Goal: Task Accomplishment & Management: Use online tool/utility

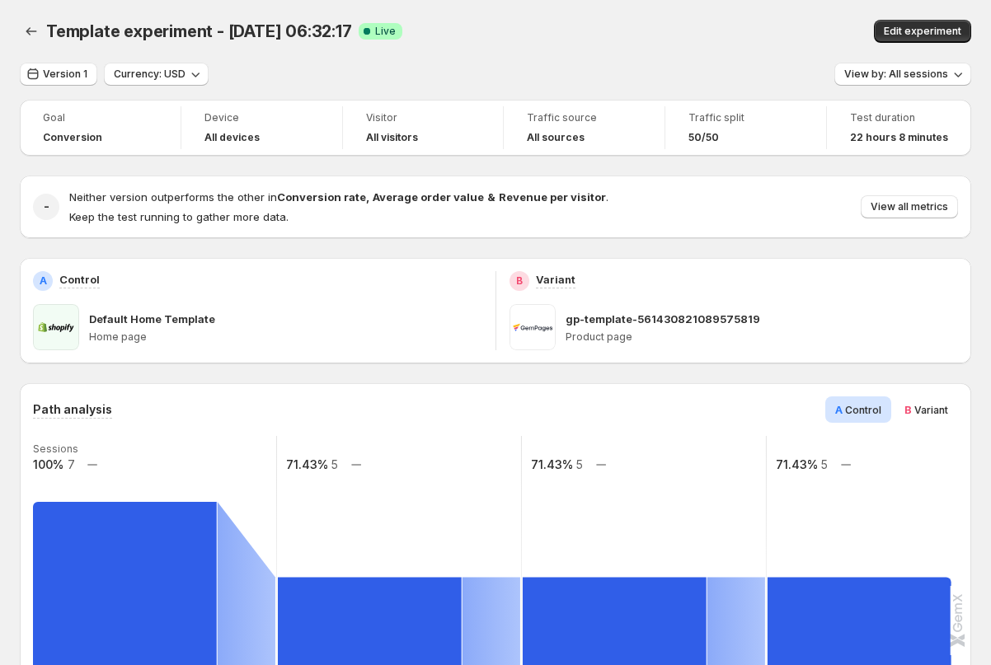
scroll to position [40, 0]
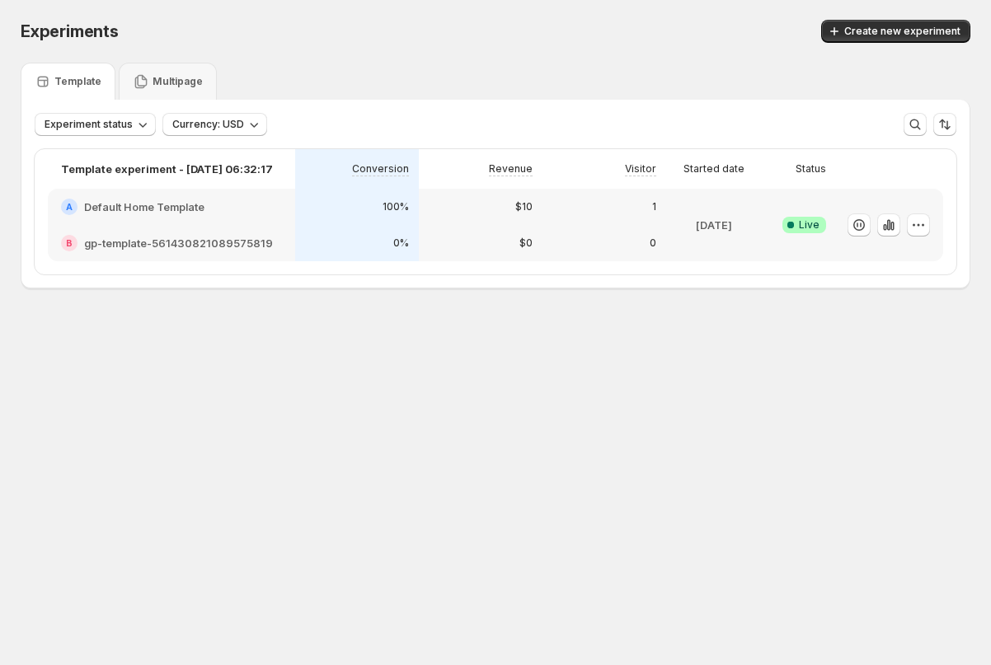
click at [350, 31] on div "Experiments" at bounding box center [242, 31] width 443 height 23
click at [274, 454] on body "Experiments. This page is ready Experiments Create new experiment Template Mult…" at bounding box center [495, 332] width 991 height 665
click at [909, 27] on span "Create new experiment" at bounding box center [902, 31] width 116 height 13
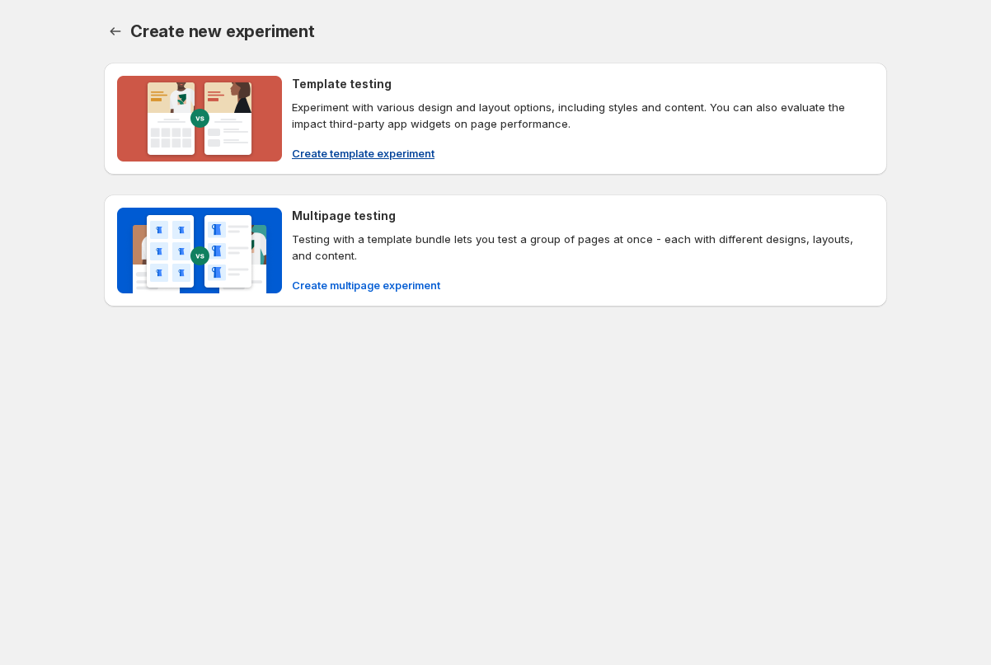
click at [341, 88] on h4 "Template testing" at bounding box center [342, 84] width 100 height 16
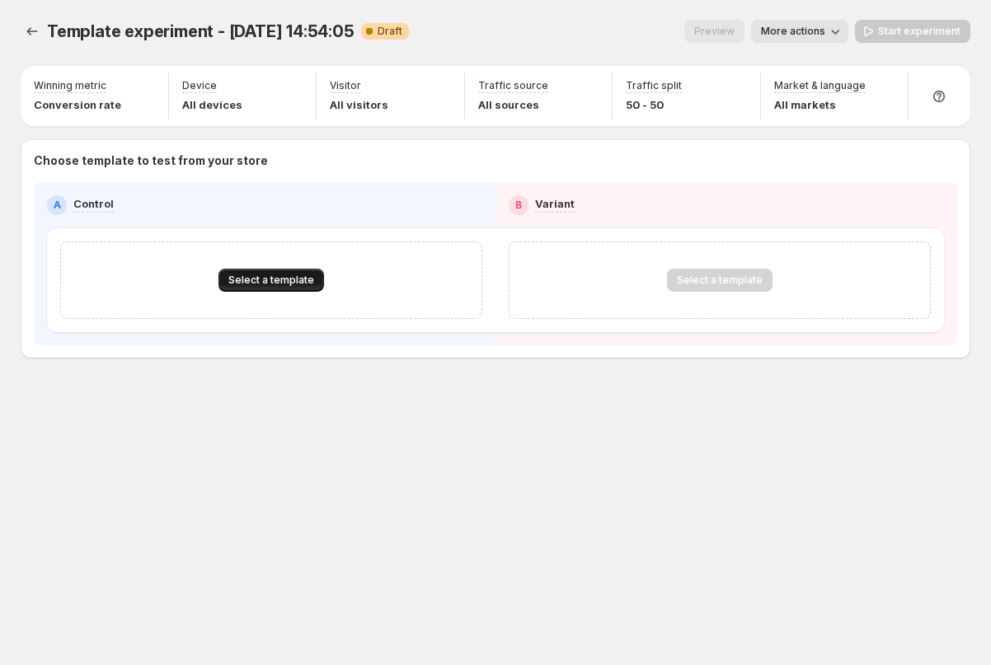
click at [264, 278] on span "Select a template" at bounding box center [271, 280] width 86 height 13
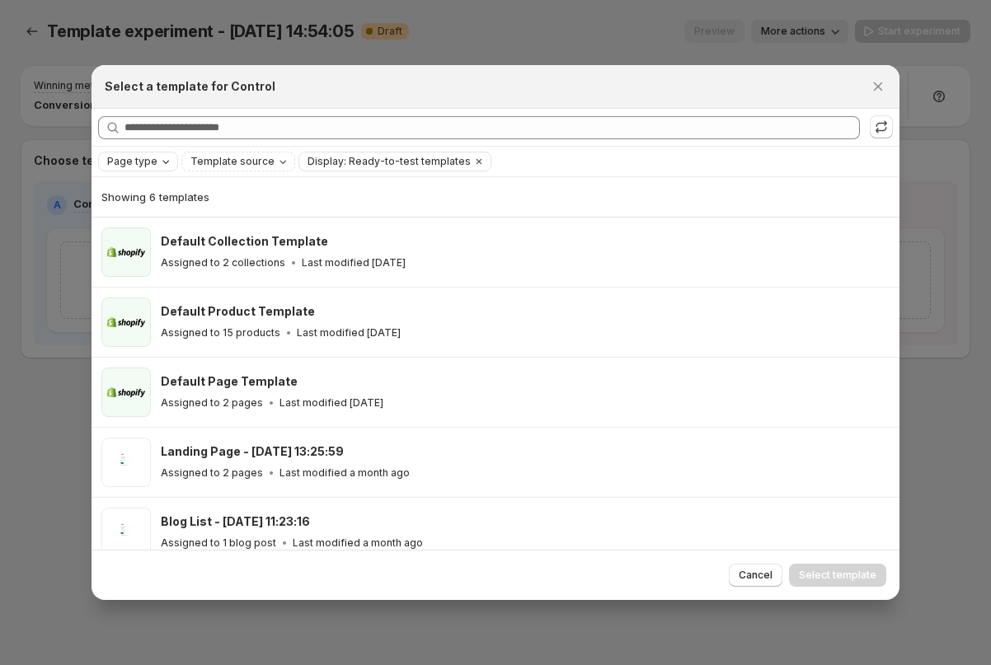
click at [139, 165] on span "Page type" at bounding box center [132, 161] width 50 height 13
click at [146, 236] on span "Product page" at bounding box center [164, 231] width 70 height 13
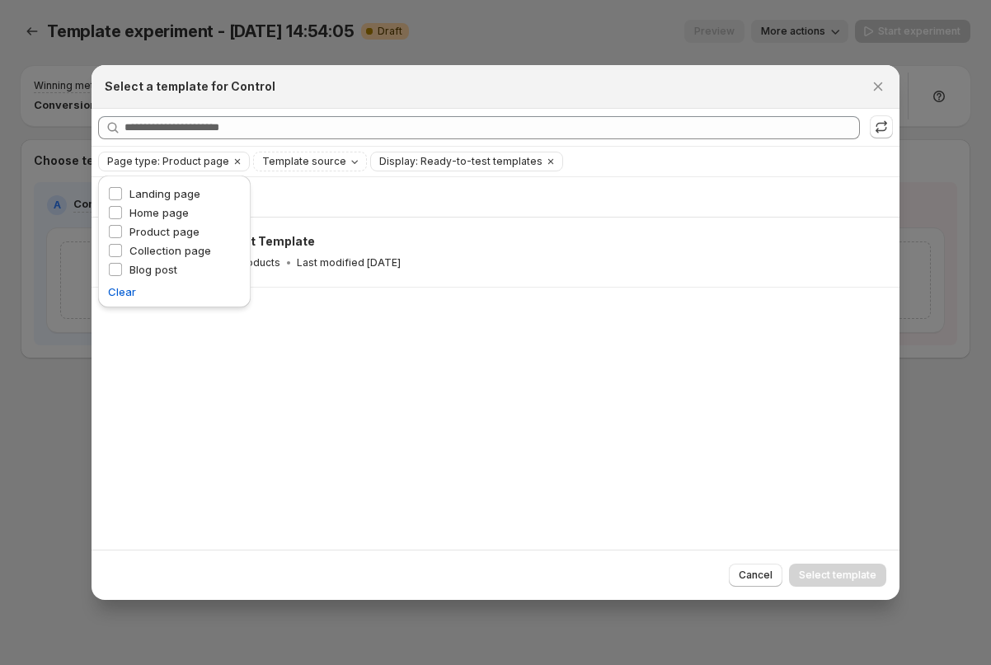
click at [484, 430] on div "Showing 1 template Default Product Template Assigned to 15 products Last modifi…" at bounding box center [496, 363] width 808 height 373
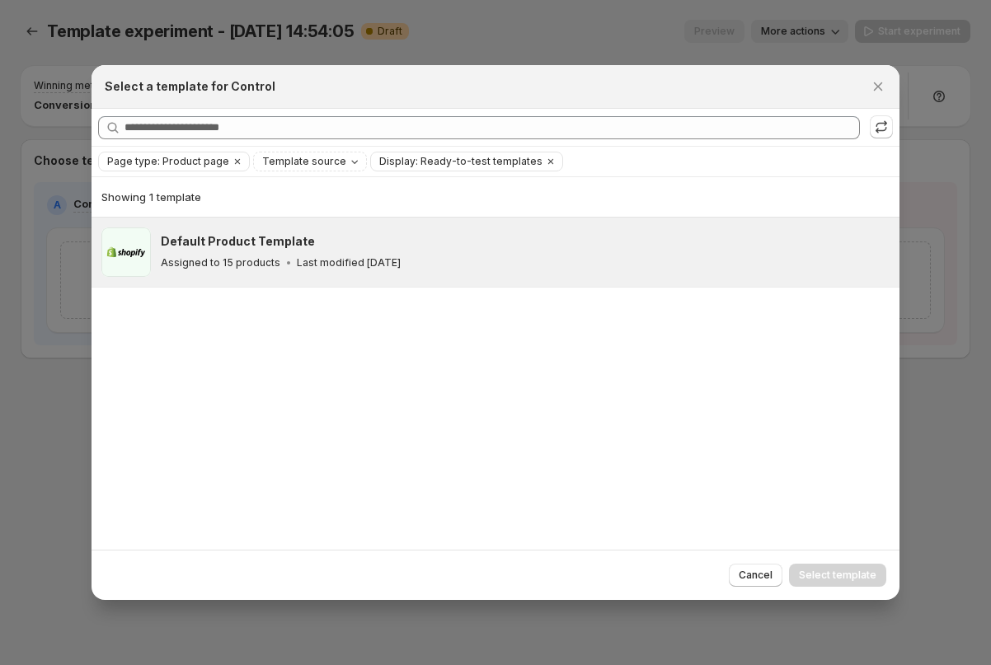
click at [401, 256] on p "Last modified [DATE]" at bounding box center [349, 262] width 104 height 13
click at [823, 576] on span "Select template" at bounding box center [838, 575] width 78 height 13
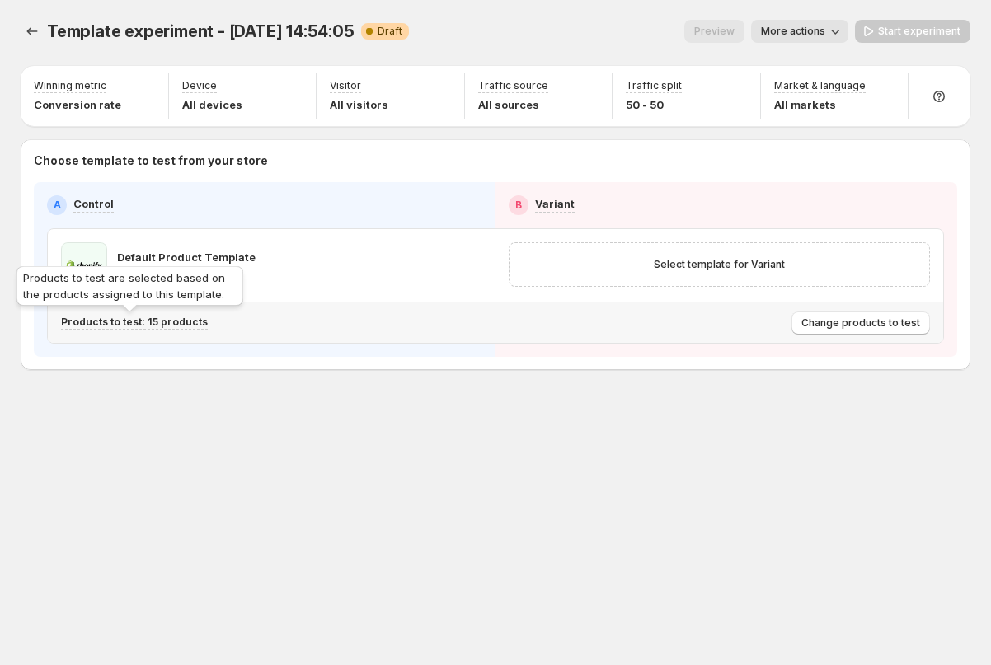
click at [172, 322] on p "Products to test: 15 products" at bounding box center [134, 322] width 147 height 13
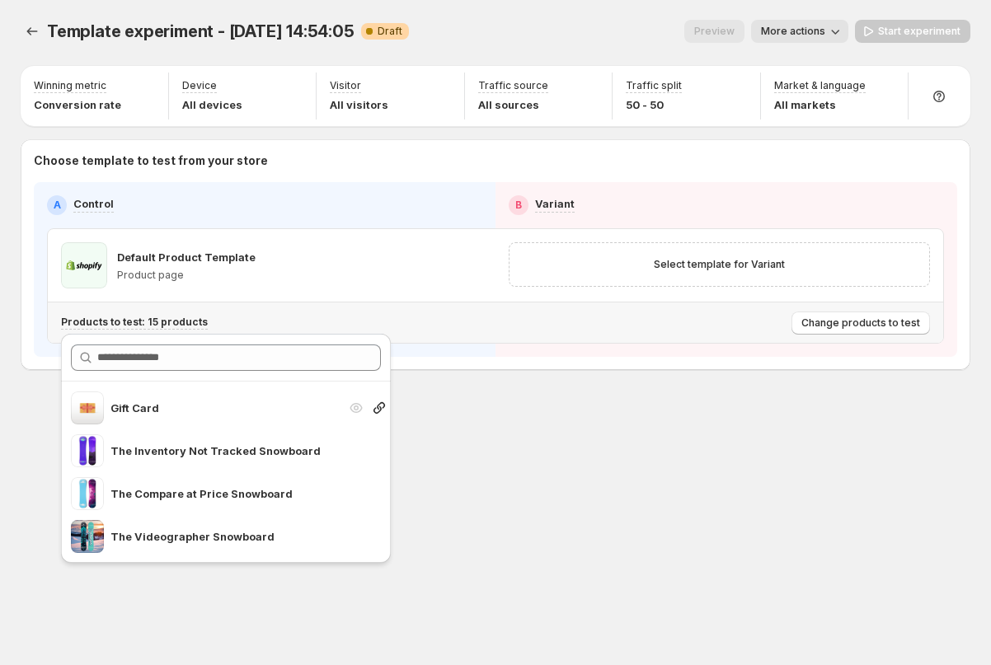
click at [151, 415] on p "Gift Card" at bounding box center [224, 408] width 228 height 16
click at [282, 407] on p "Gift Card" at bounding box center [224, 408] width 228 height 16
click at [488, 421] on div "Template experiment - Oct 10, 14:54:05. This page is ready Template experiment …" at bounding box center [495, 229] width 989 height 459
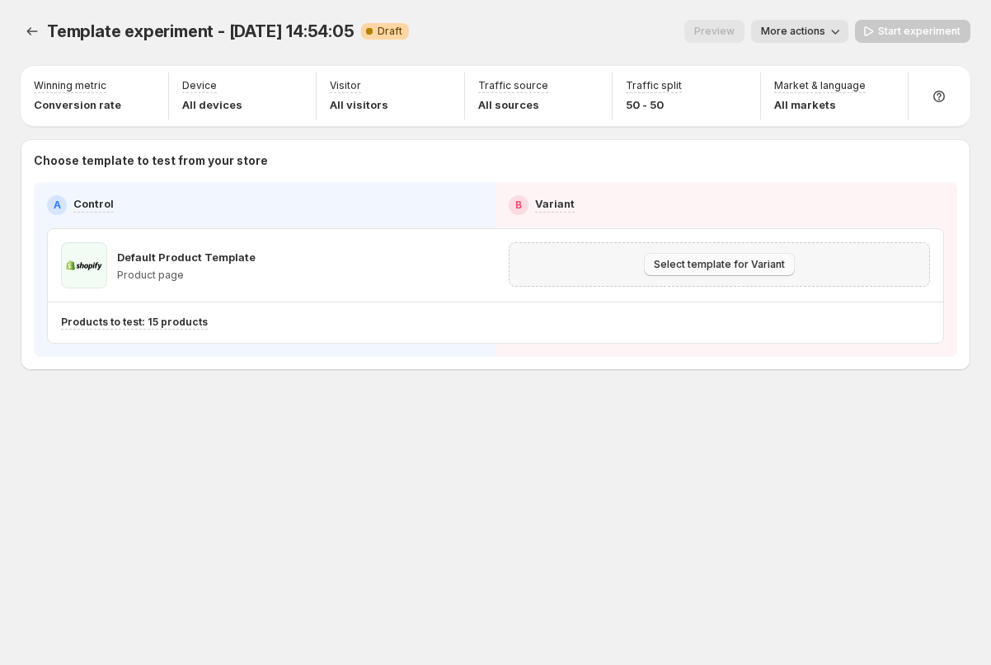
click at [703, 274] on button "Select template for Variant" at bounding box center [719, 264] width 151 height 23
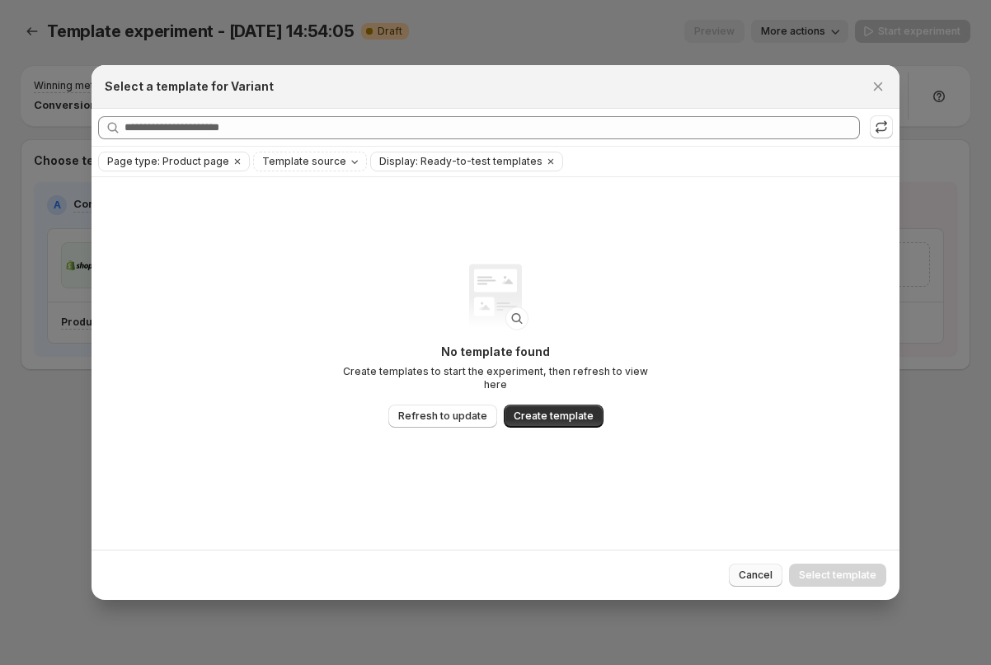
click at [745, 576] on span "Cancel" at bounding box center [756, 575] width 34 height 13
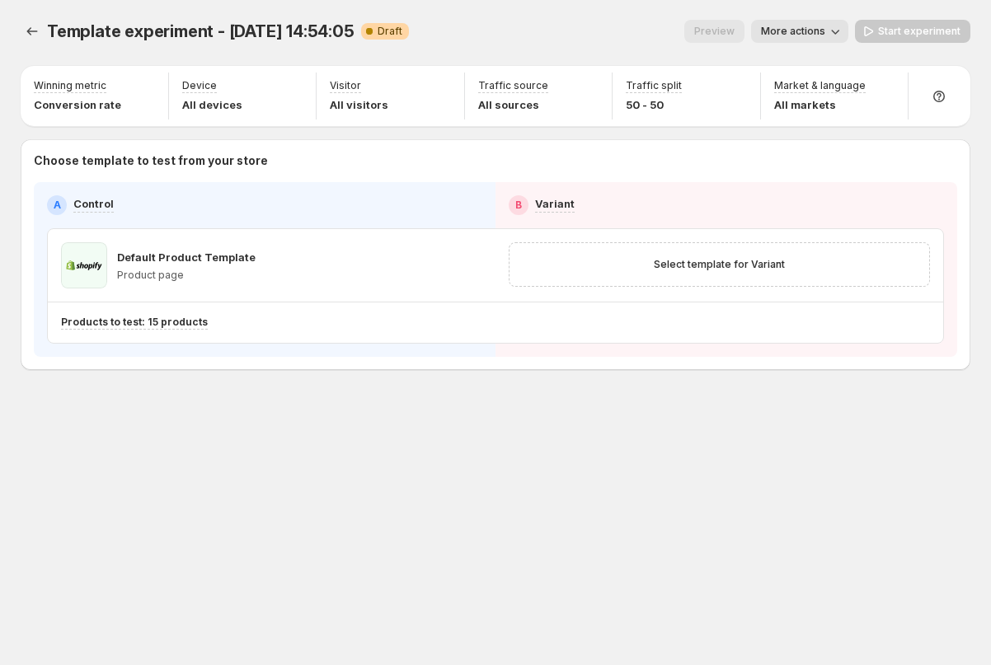
click at [373, 519] on div "Template experiment - Oct 10, 14:54:05. This page is ready Template experiment …" at bounding box center [495, 332] width 989 height 665
click at [700, 265] on span "Select template for Variant" at bounding box center [719, 264] width 131 height 13
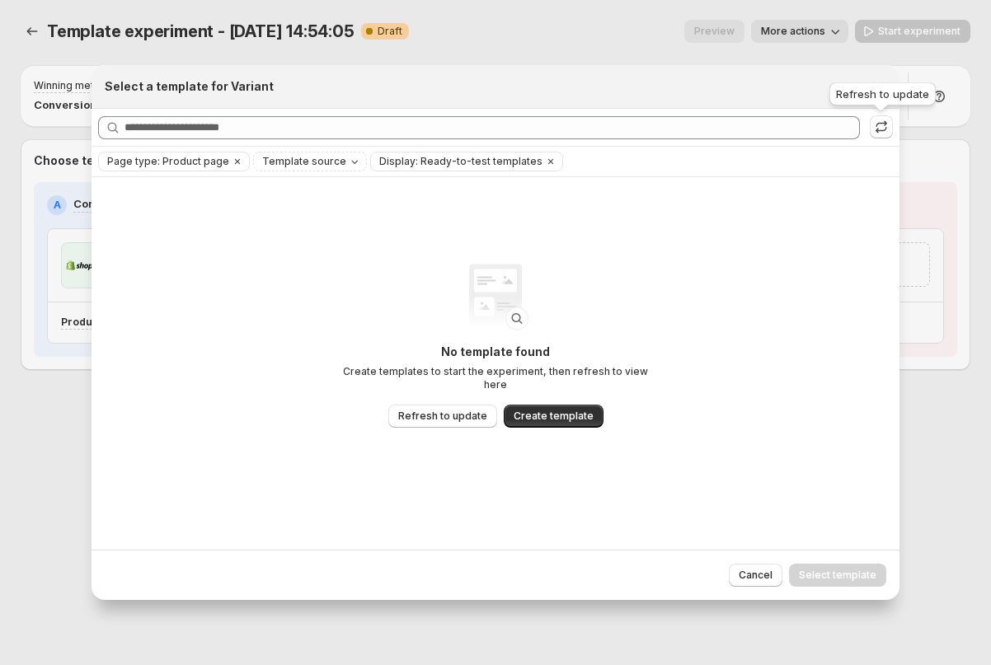
click at [879, 89] on div "Refresh to update" at bounding box center [882, 97] width 113 height 36
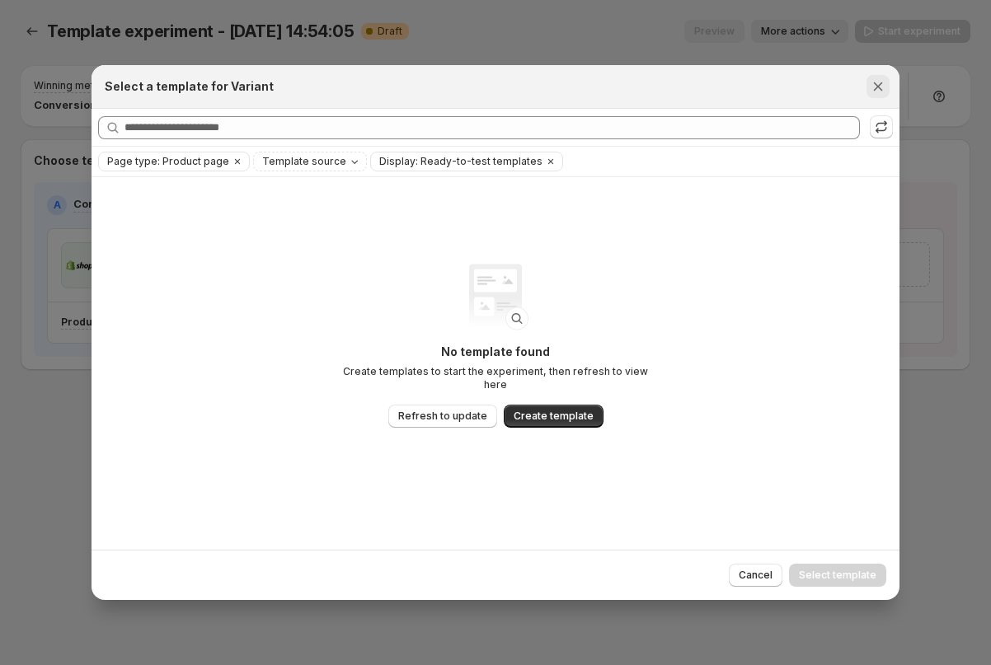
click at [872, 85] on icon "Close" at bounding box center [878, 86] width 16 height 16
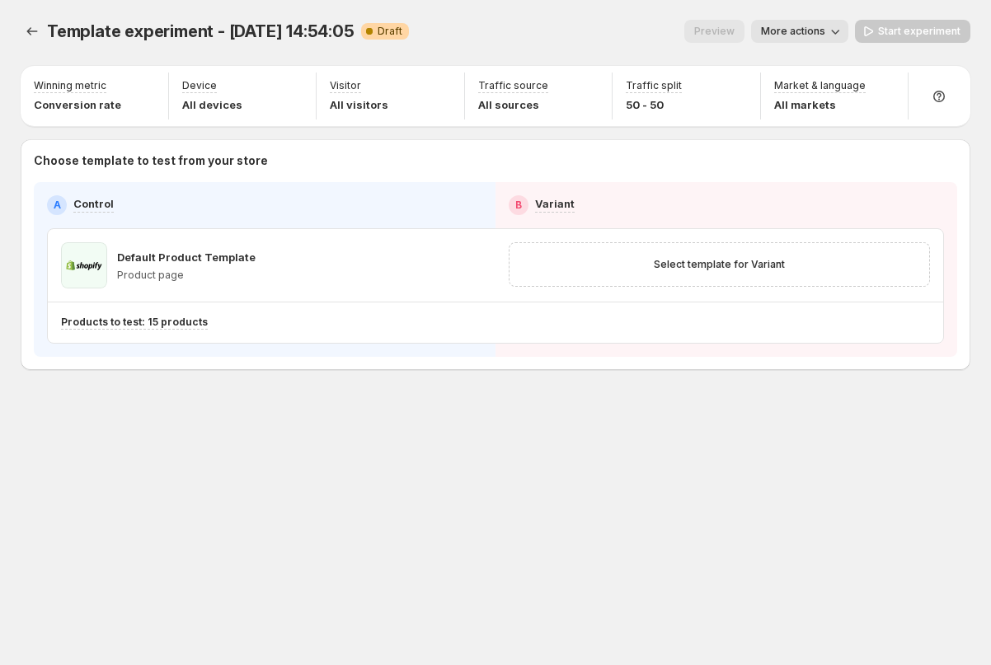
click at [354, 551] on div "Template experiment - Oct 10, 14:54:05. This page is ready Template experiment …" at bounding box center [495, 332] width 989 height 665
click at [355, 470] on div "Template experiment - Oct 10, 14:54:05. This page is ready Template experiment …" at bounding box center [495, 332] width 989 height 665
click at [312, 433] on div "Template experiment - Oct 10, 14:54:05. This page is ready Template experiment …" at bounding box center [495, 229] width 989 height 459
click at [670, 267] on span "Select template for Variant" at bounding box center [719, 264] width 131 height 13
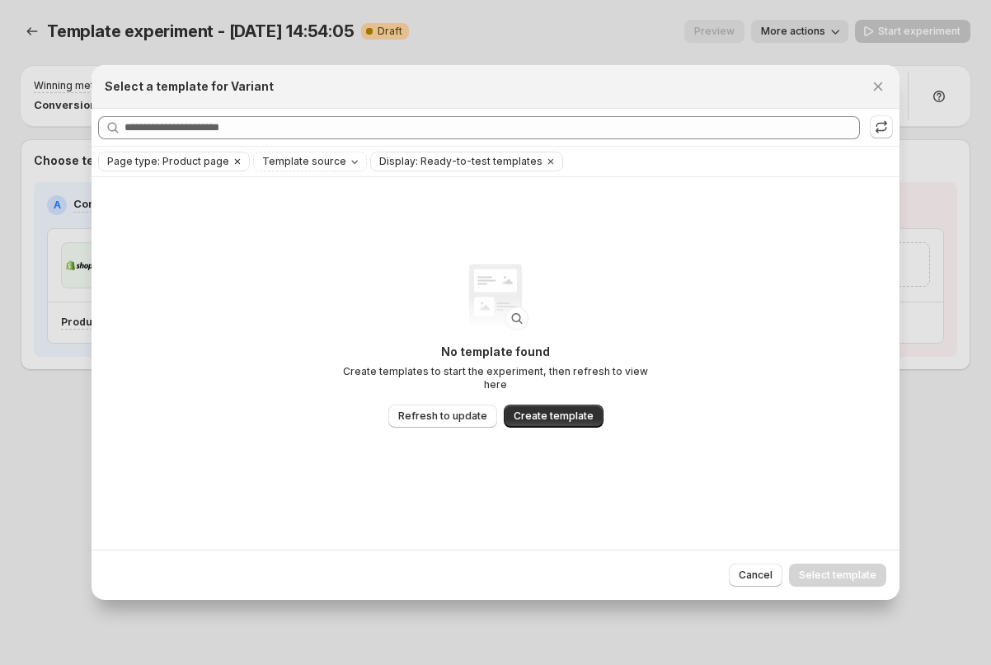
click at [232, 165] on icon "Clear" at bounding box center [237, 161] width 13 height 13
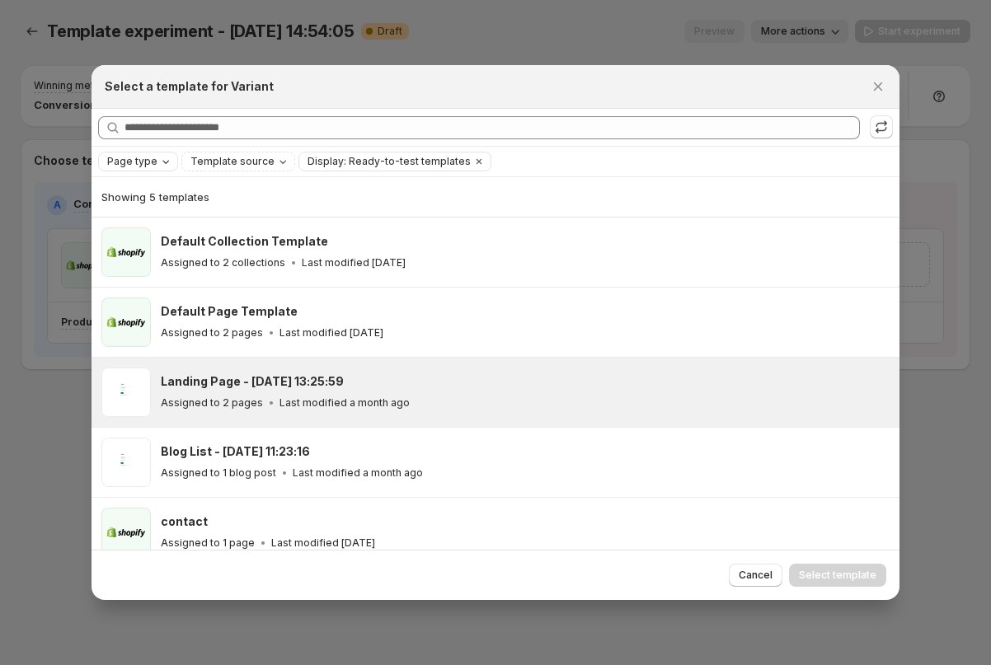
click at [223, 405] on p "Assigned to 2 pages" at bounding box center [212, 403] width 102 height 13
click at [812, 572] on span "Select template" at bounding box center [838, 575] width 78 height 13
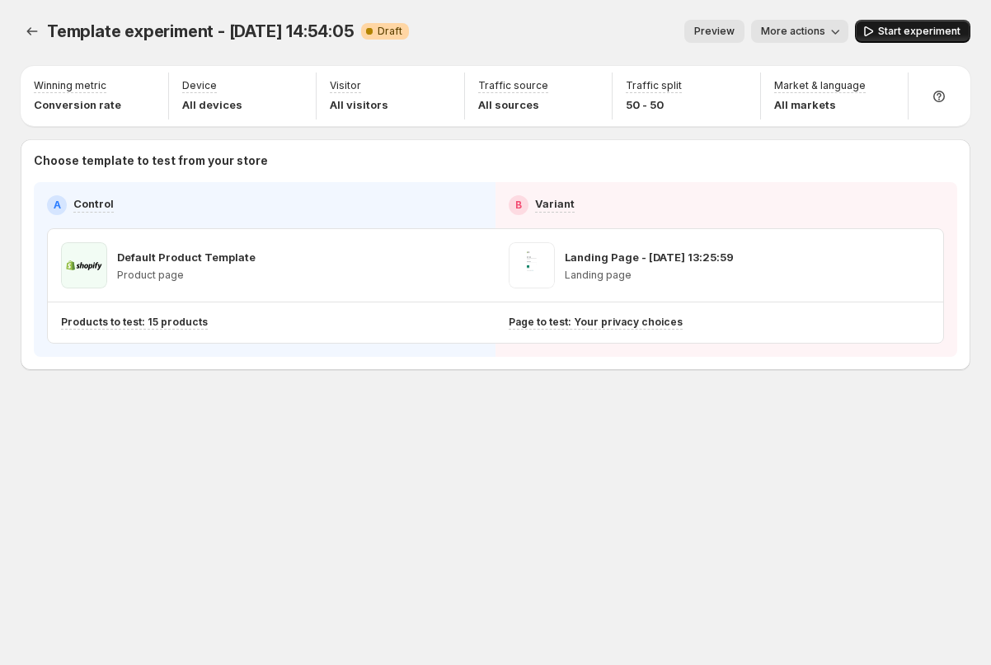
click at [892, 38] on button "Start experiment" at bounding box center [912, 31] width 115 height 23
click at [26, 26] on icon "Experiments" at bounding box center [32, 31] width 16 height 16
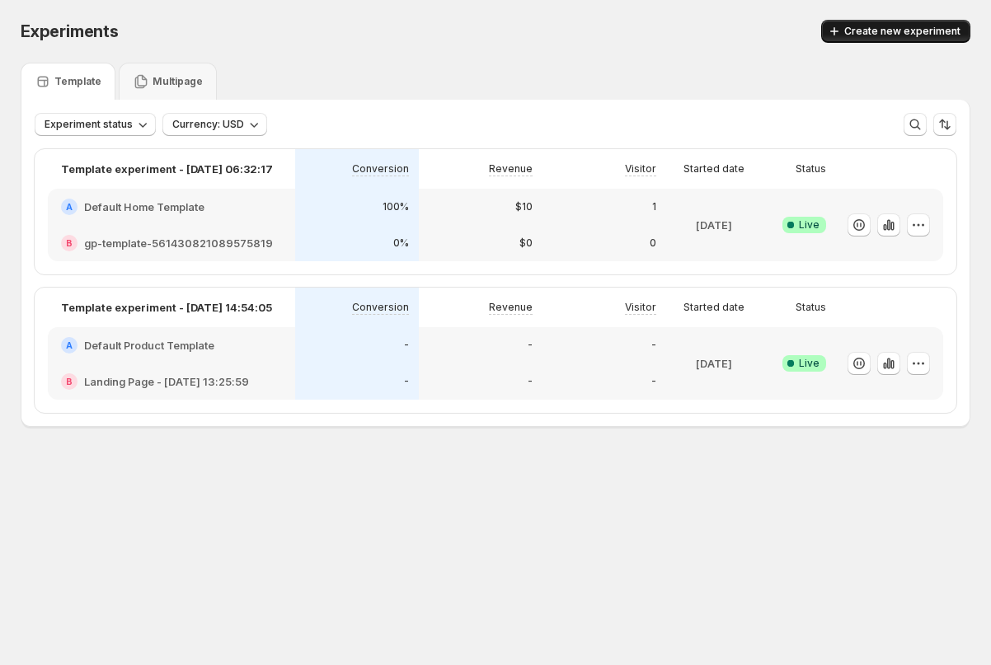
click at [908, 26] on span "Create new experiment" at bounding box center [902, 31] width 116 height 13
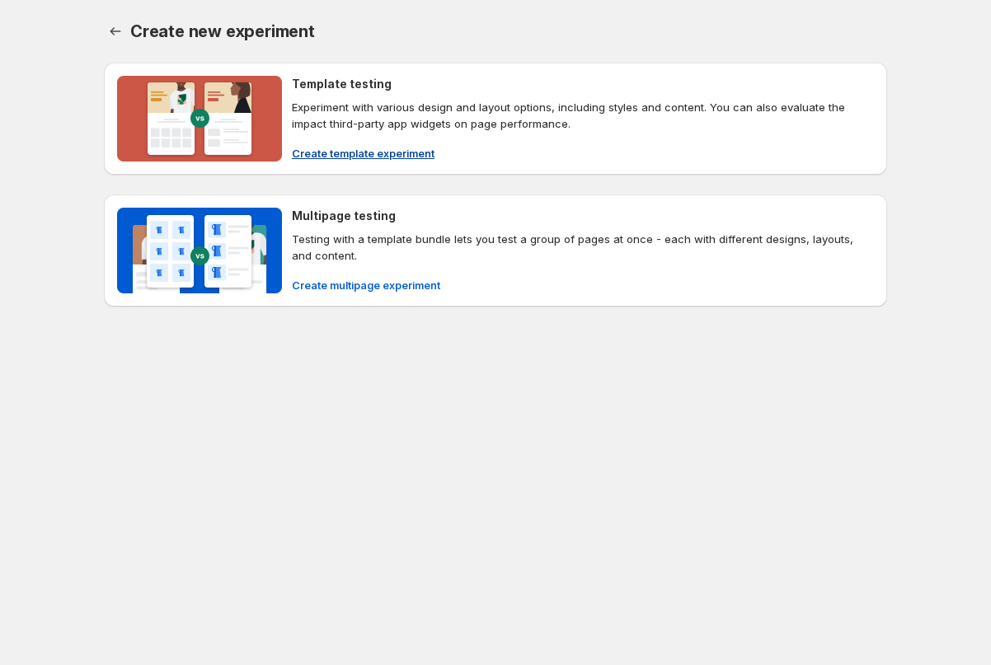
click at [380, 157] on span "Create template experiment" at bounding box center [363, 153] width 143 height 16
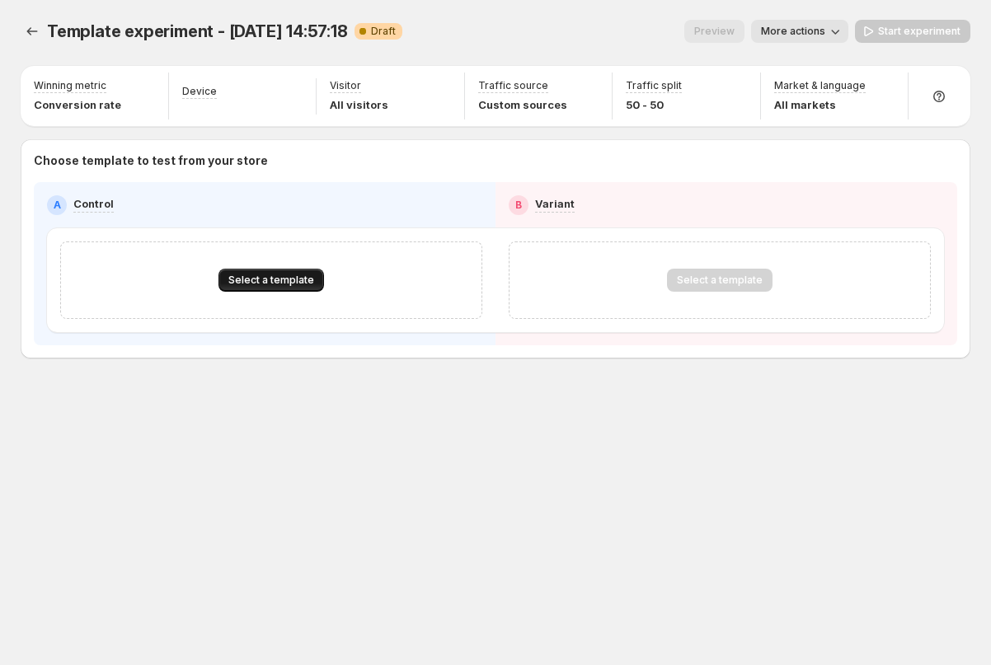
click at [256, 281] on span "Select a template" at bounding box center [271, 280] width 86 height 13
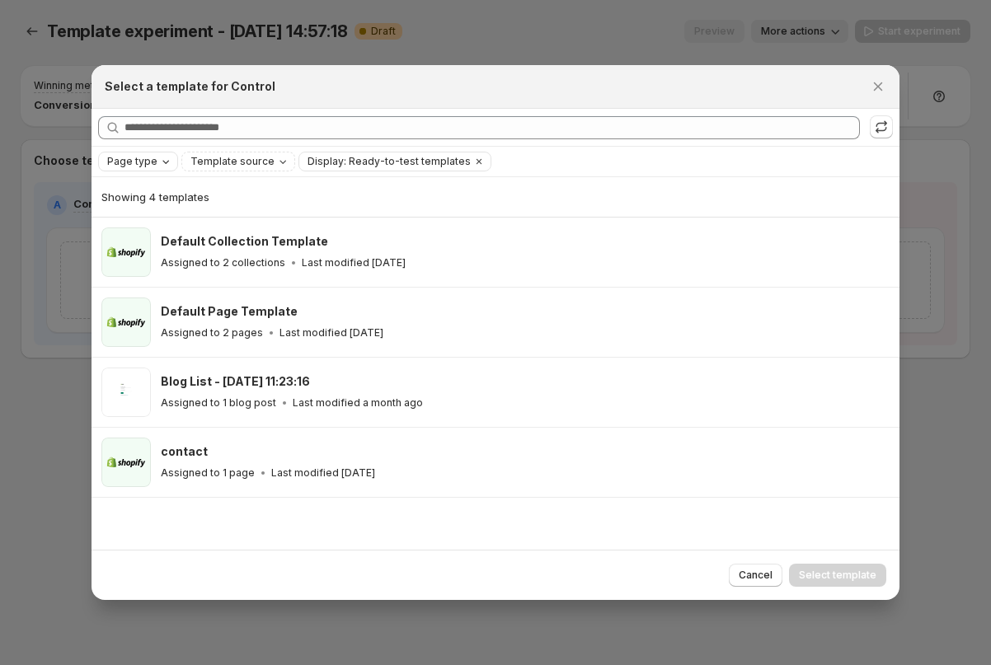
click at [146, 162] on span "Page type" at bounding box center [132, 161] width 50 height 13
click at [144, 230] on span "Product page" at bounding box center [164, 231] width 70 height 13
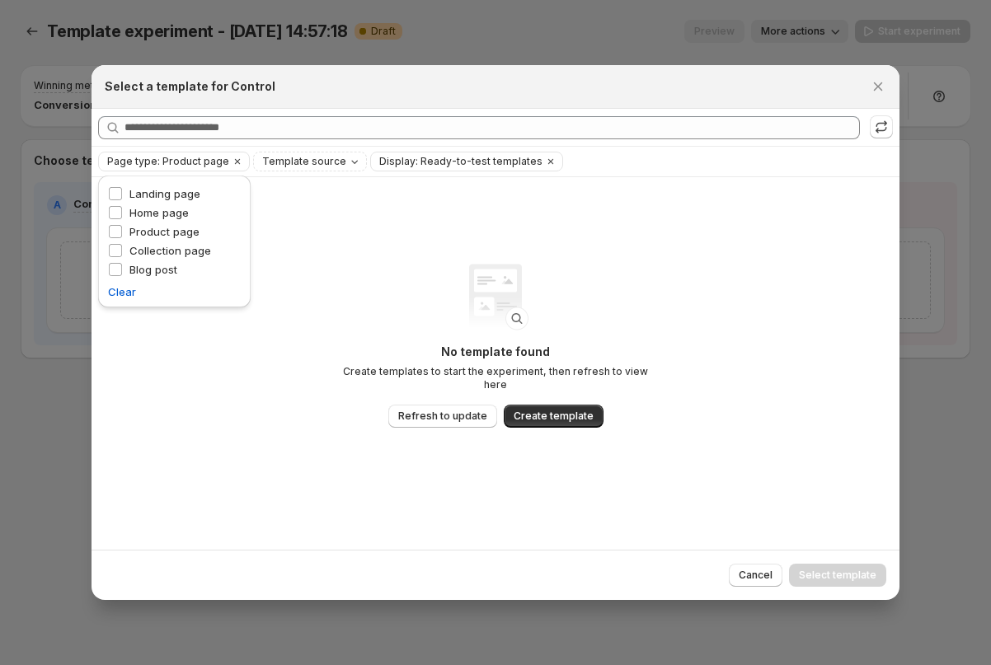
click at [723, 331] on div "No template found Create templates to start the experiment, then refresh to vie…" at bounding box center [496, 363] width 808 height 373
click at [759, 570] on span "Cancel" at bounding box center [756, 575] width 34 height 13
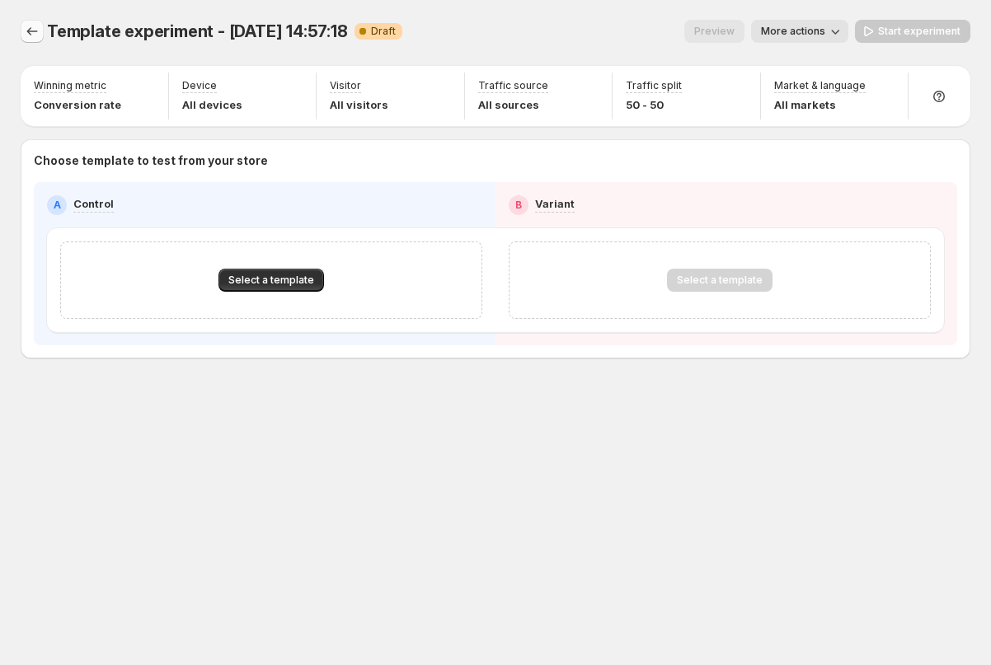
click at [30, 30] on icon "Experiments" at bounding box center [32, 31] width 16 height 16
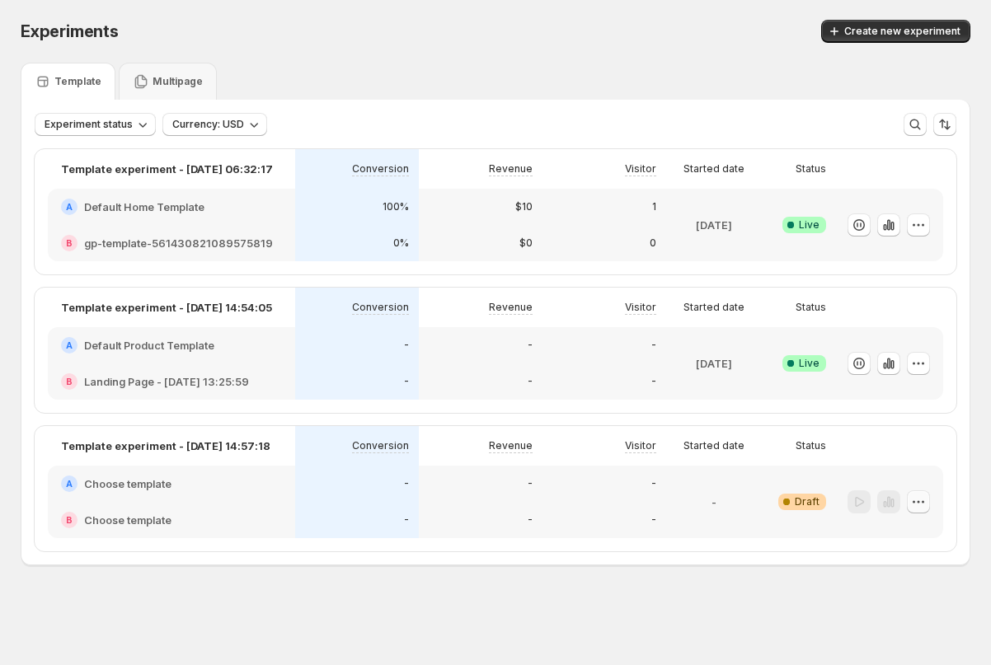
click at [916, 496] on icon "button" at bounding box center [918, 502] width 16 height 16
click at [897, 621] on span "Delete" at bounding box center [906, 620] width 33 height 13
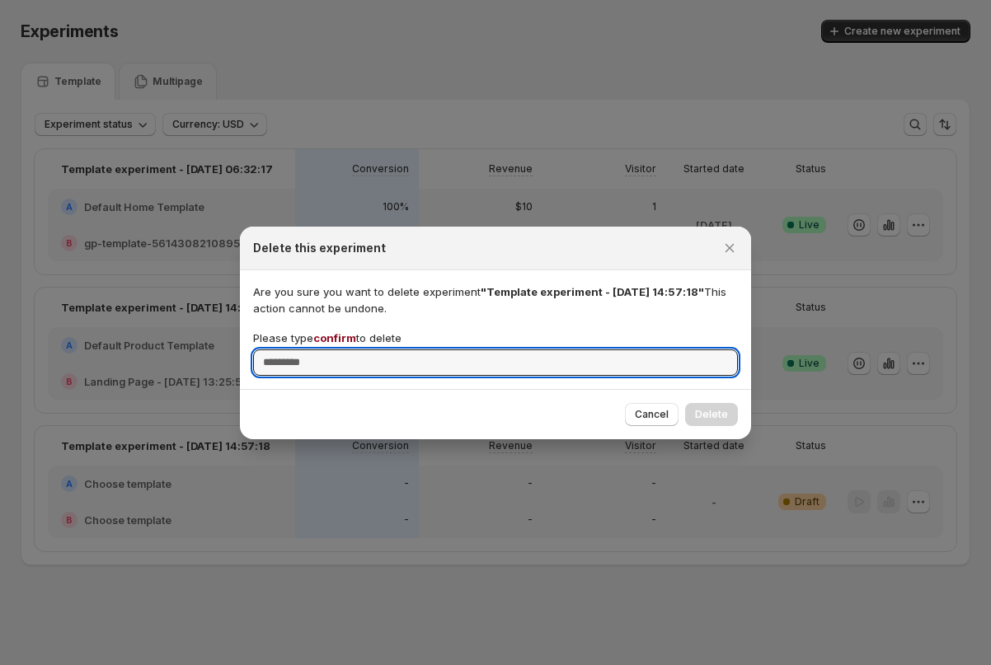
click at [333, 338] on span "confirm" at bounding box center [334, 337] width 43 height 13
click at [333, 350] on input "Please type confirm to delete" at bounding box center [495, 363] width 485 height 26
click at [333, 338] on span "confirm" at bounding box center [334, 337] width 43 height 13
click at [333, 350] on input "Please type confirm to delete" at bounding box center [495, 363] width 485 height 26
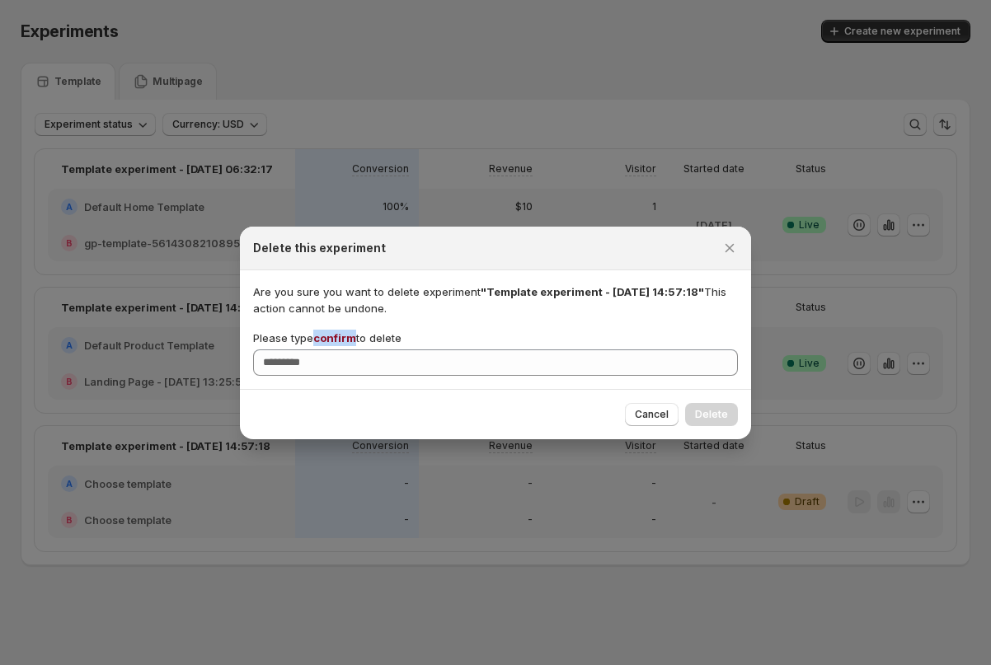
copy span "confirm"
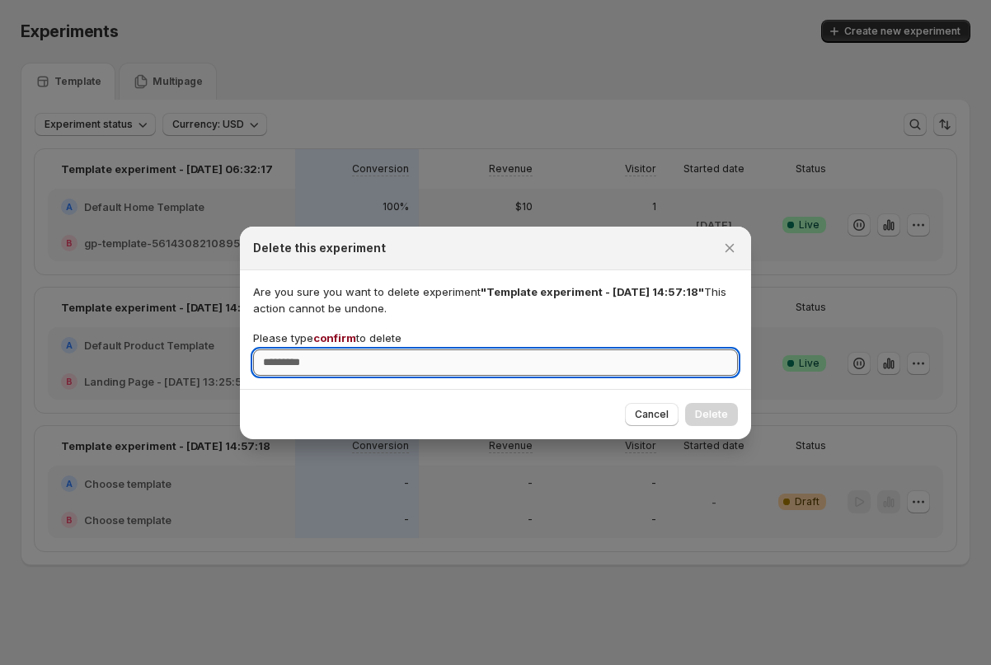
click at [368, 355] on input "Please type confirm to delete" at bounding box center [495, 363] width 485 height 26
paste input "*******"
type input "*******"
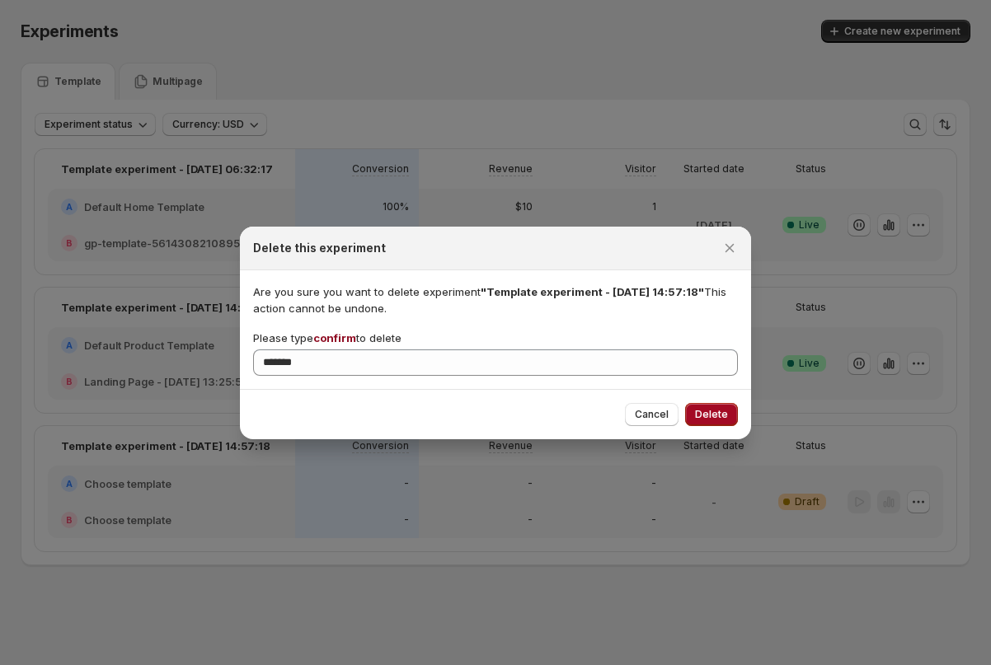
click at [713, 411] on span "Delete" at bounding box center [711, 414] width 33 height 13
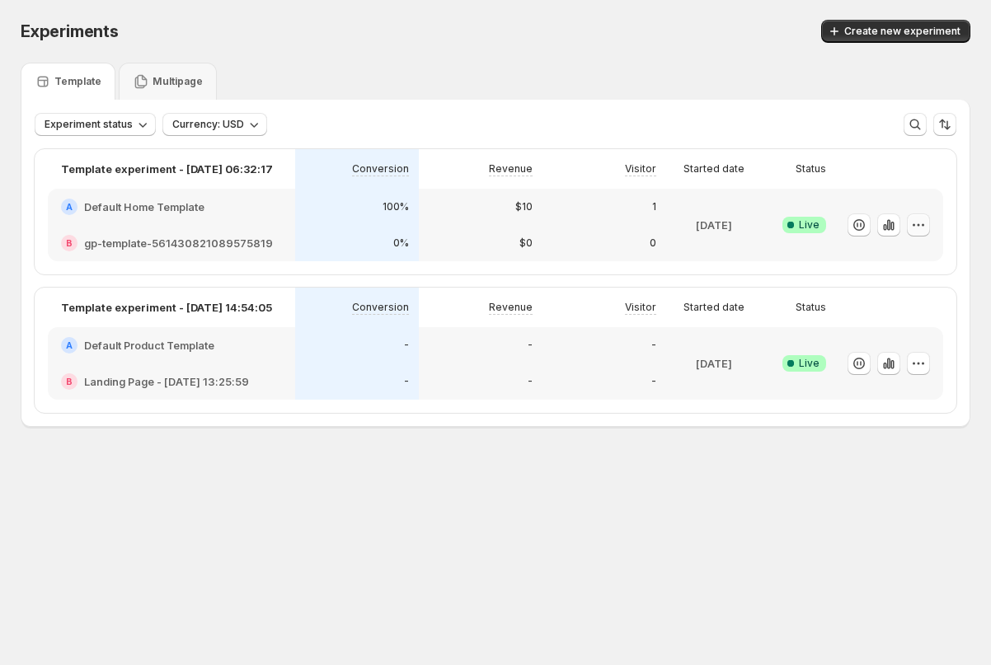
click at [914, 221] on icon "button" at bounding box center [918, 225] width 16 height 16
click at [847, 263] on span "Edit" at bounding box center [893, 259] width 162 height 16
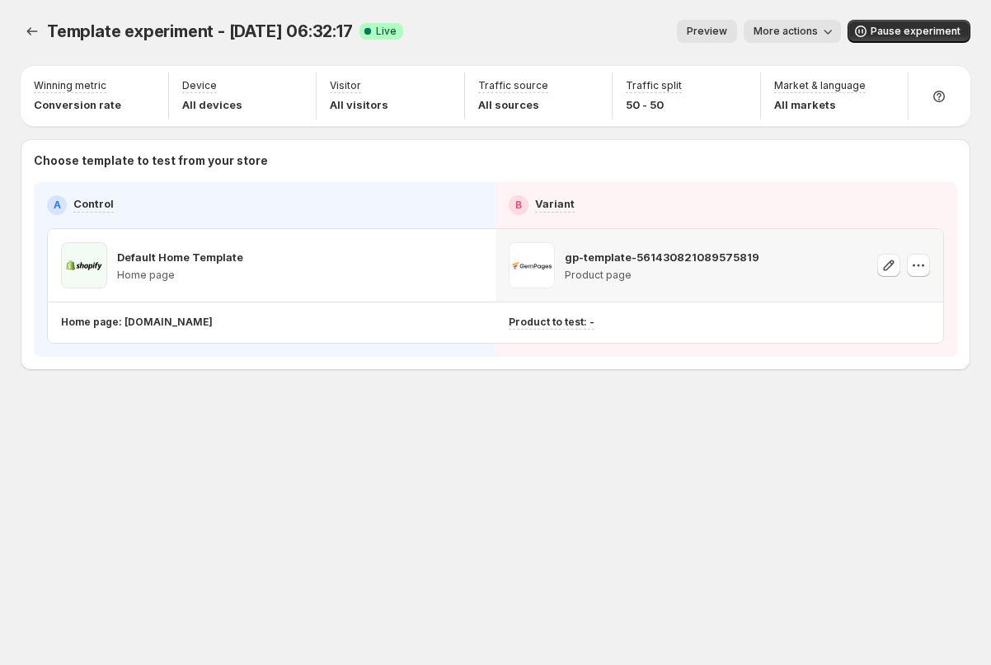
click at [660, 272] on p "Product page" at bounding box center [662, 275] width 195 height 13
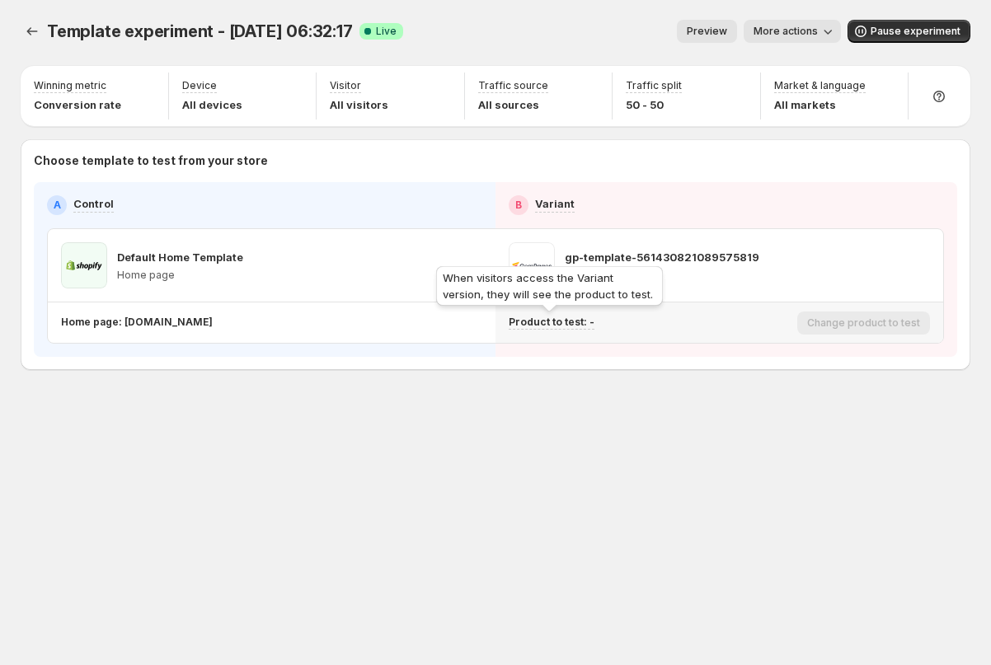
click at [551, 318] on p "Product to test: -" at bounding box center [552, 322] width 86 height 13
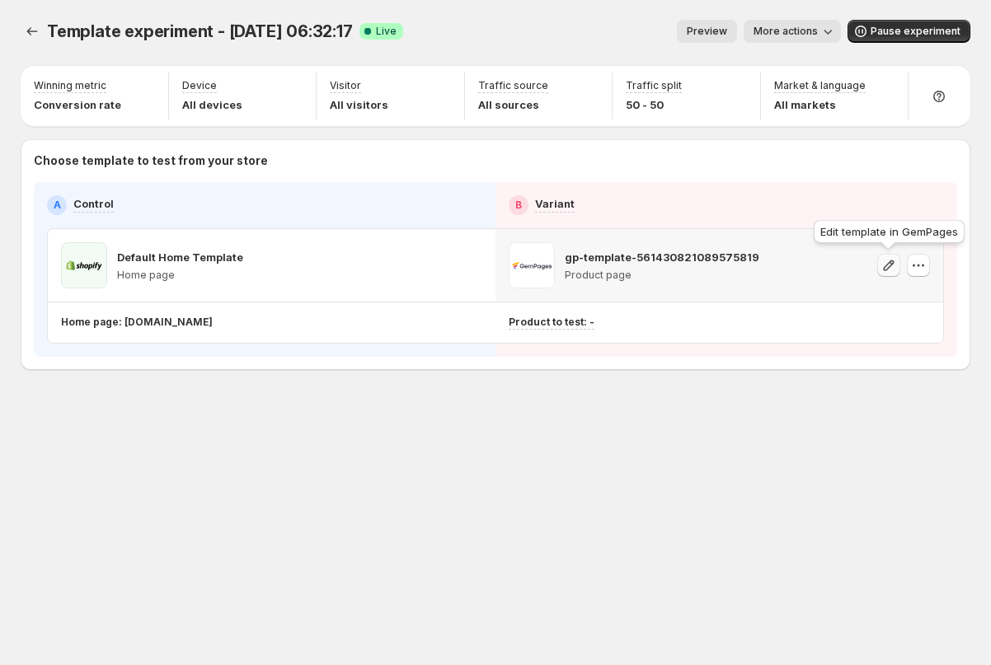
click at [889, 265] on icon "button" at bounding box center [889, 265] width 16 height 16
click at [922, 270] on icon "button" at bounding box center [918, 265] width 16 height 16
click at [688, 381] on div "Template experiment - [DATE] 06:32:17. This page is ready Template experiment -…" at bounding box center [495, 229] width 989 height 459
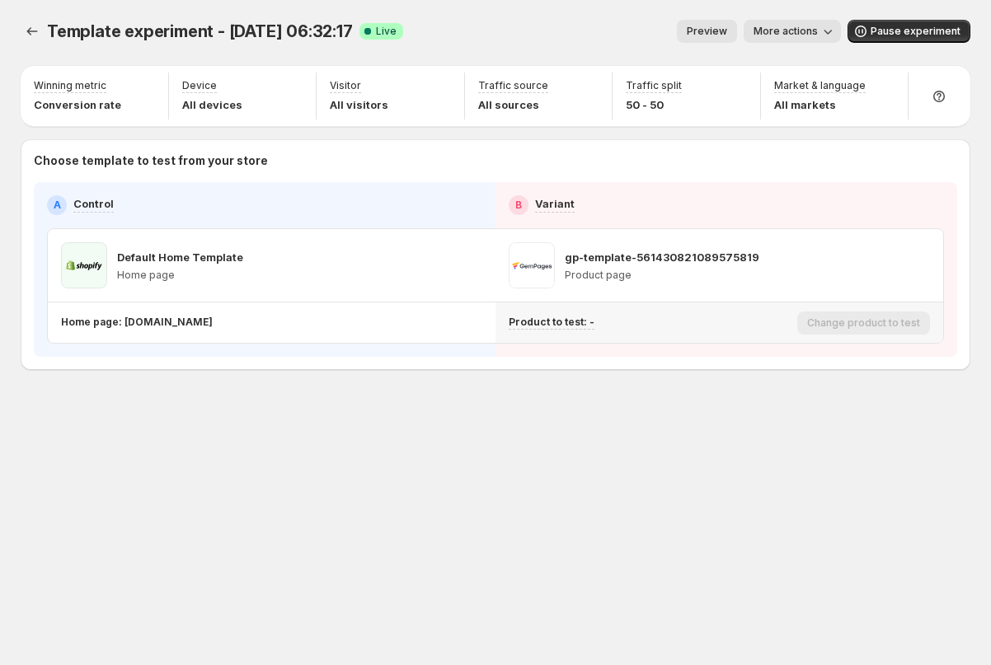
click at [599, 322] on div "Product to test: -" at bounding box center [650, 323] width 282 height 14
click at [552, 322] on p "Product to test: -" at bounding box center [552, 322] width 86 height 13
click at [620, 320] on div "Product to test: -" at bounding box center [650, 323] width 282 height 14
click at [554, 319] on p "Product to test: -" at bounding box center [552, 322] width 86 height 13
drag, startPoint x: 507, startPoint y: 322, endPoint x: 591, endPoint y: 321, distance: 84.1
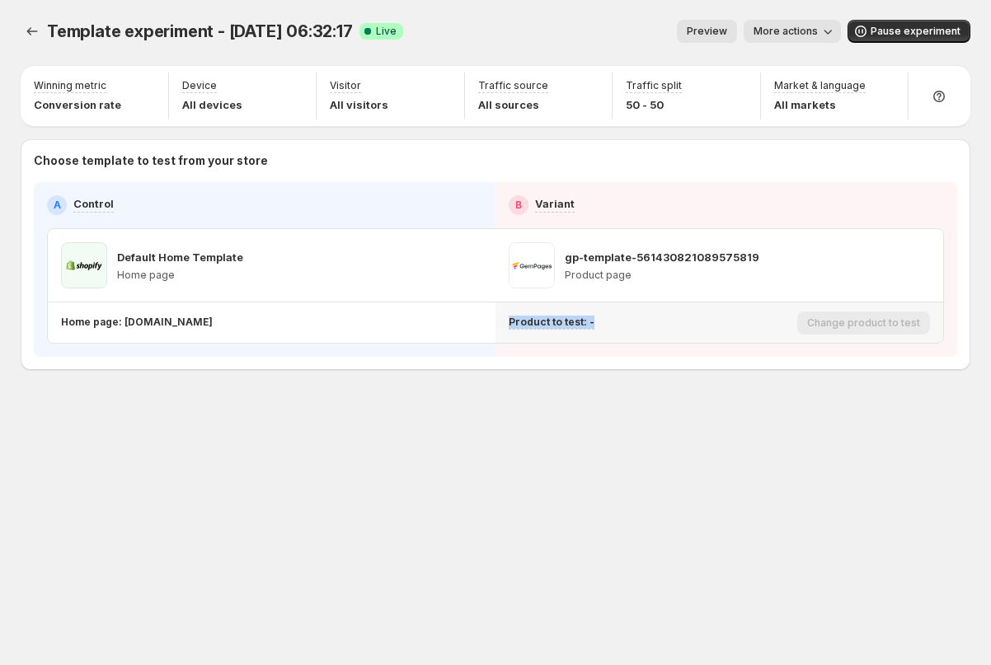
click at [591, 321] on div "Product to test: - Change product to test" at bounding box center [720, 323] width 448 height 40
click at [617, 330] on div "Product to test: -" at bounding box center [650, 322] width 282 height 27
click at [31, 30] on icon "Experiments" at bounding box center [32, 31] width 16 height 16
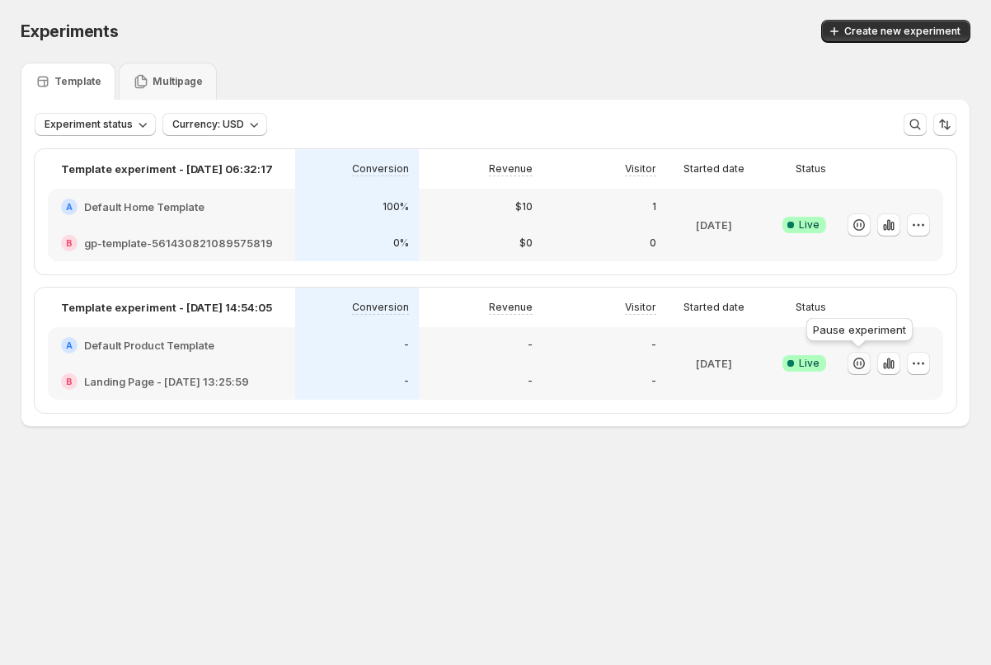
click at [858, 362] on icon "button" at bounding box center [859, 363] width 16 height 16
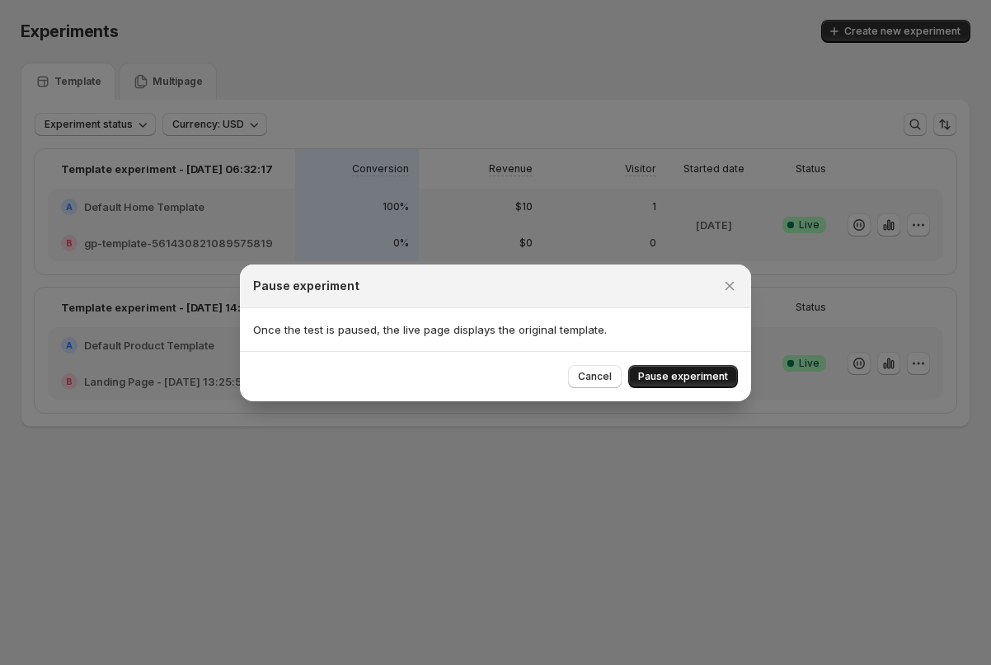
click at [686, 378] on span "Pause experiment" at bounding box center [683, 376] width 90 height 13
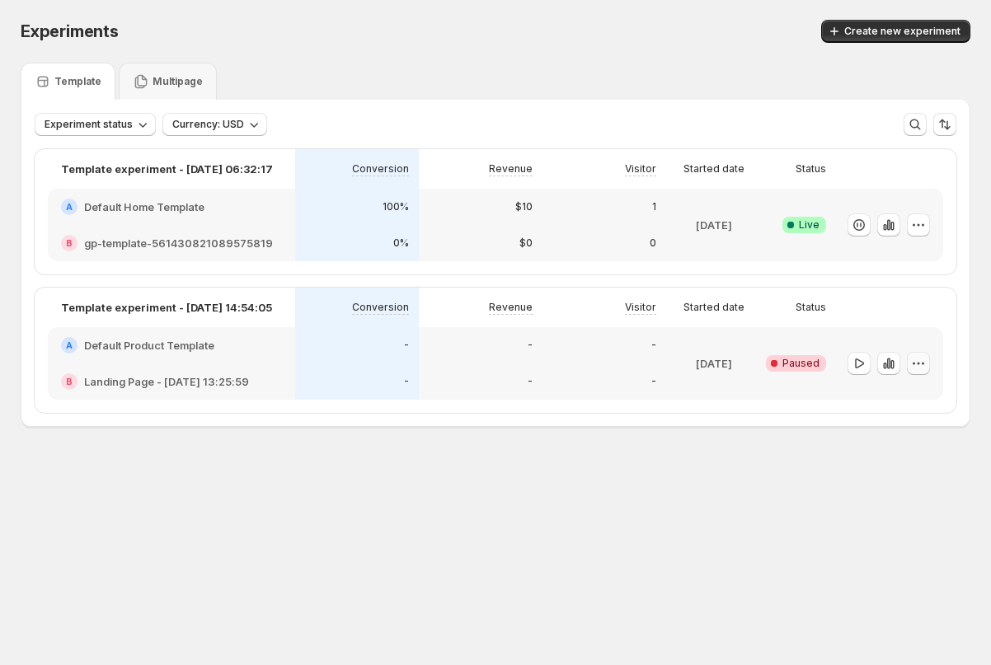
click at [923, 367] on icon "button" at bounding box center [918, 363] width 16 height 16
click at [914, 480] on span "Delete" at bounding box center [906, 482] width 33 height 13
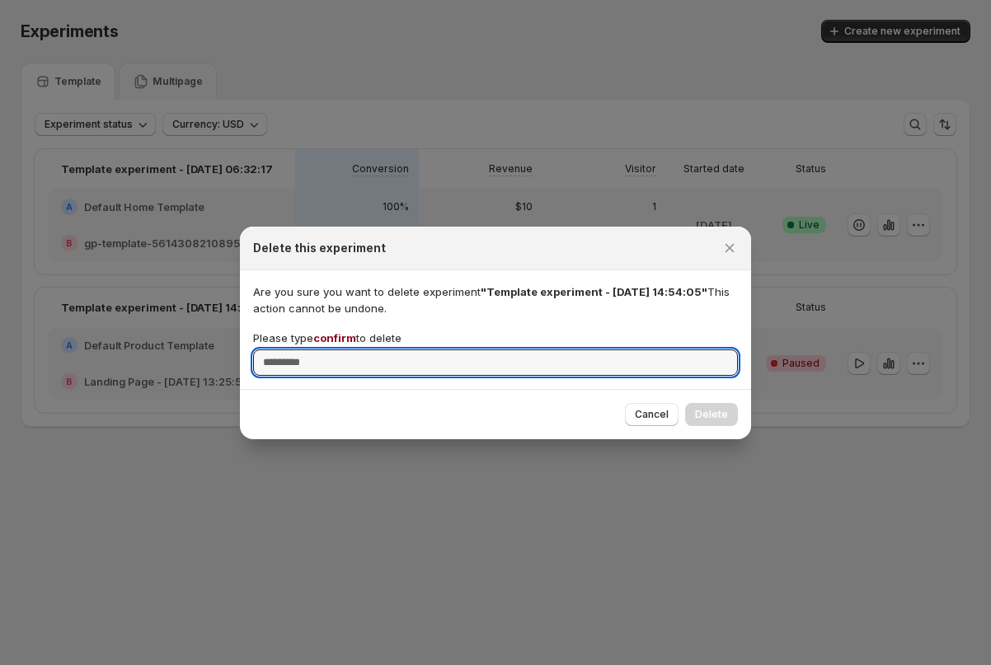
click at [345, 327] on div "Are you sure you want to delete experiment "Template experiment - [DATE] 14:54:…" at bounding box center [495, 330] width 485 height 92
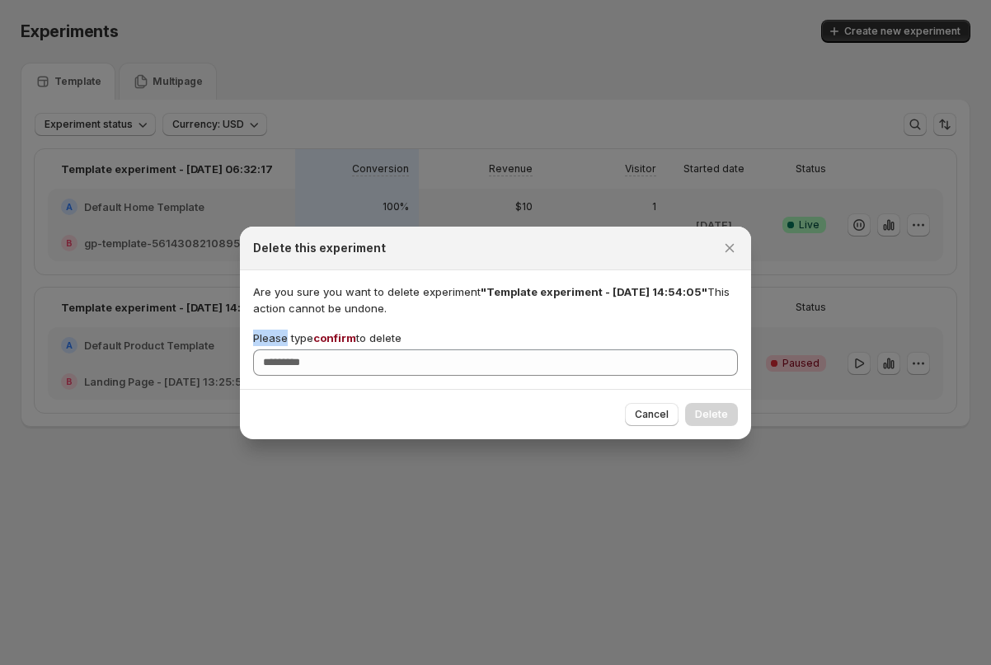
click at [345, 327] on div "Are you sure you want to delete experiment "Template experiment - [DATE] 14:54:…" at bounding box center [495, 330] width 485 height 92
click at [336, 333] on span "confirm" at bounding box center [334, 337] width 43 height 13
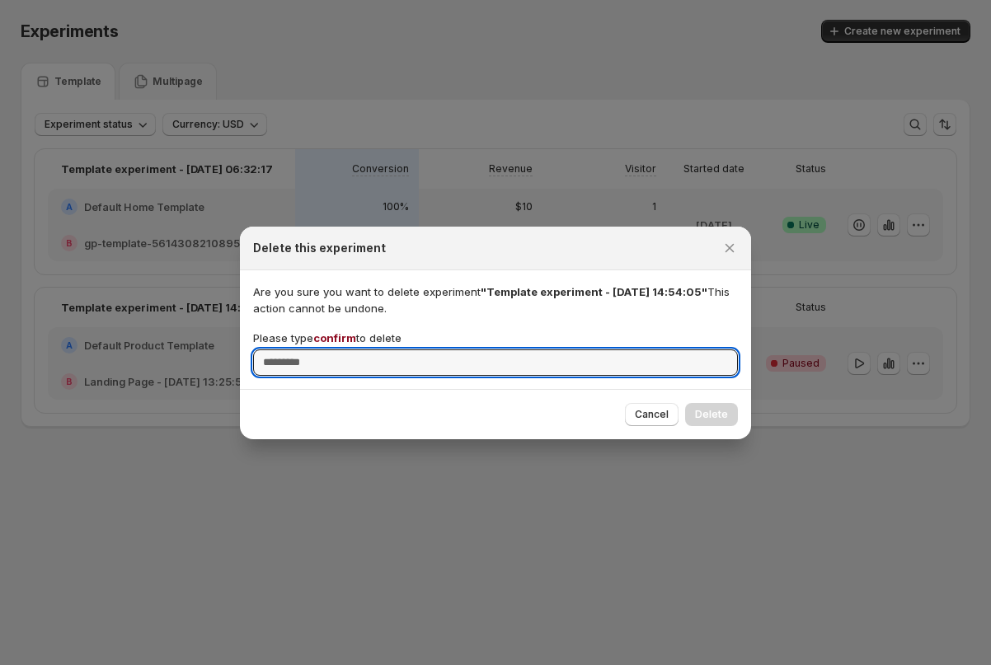
click at [336, 350] on input "Please type confirm to delete" at bounding box center [495, 363] width 485 height 26
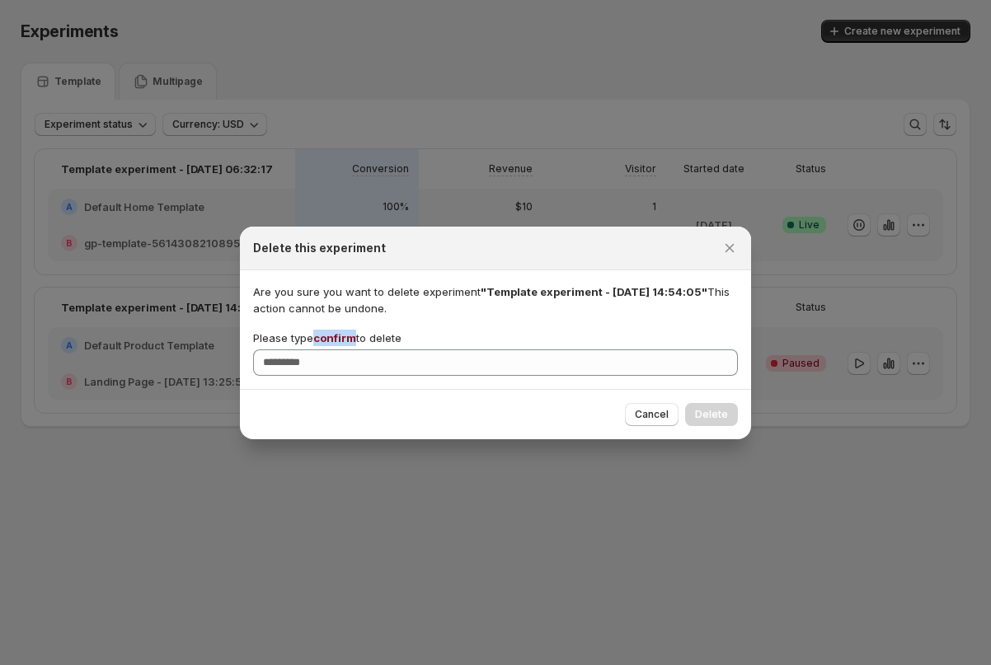
click at [336, 333] on span "confirm" at bounding box center [334, 337] width 43 height 13
click at [336, 350] on input "Please type confirm to delete" at bounding box center [495, 363] width 485 height 26
copy span "confirm"
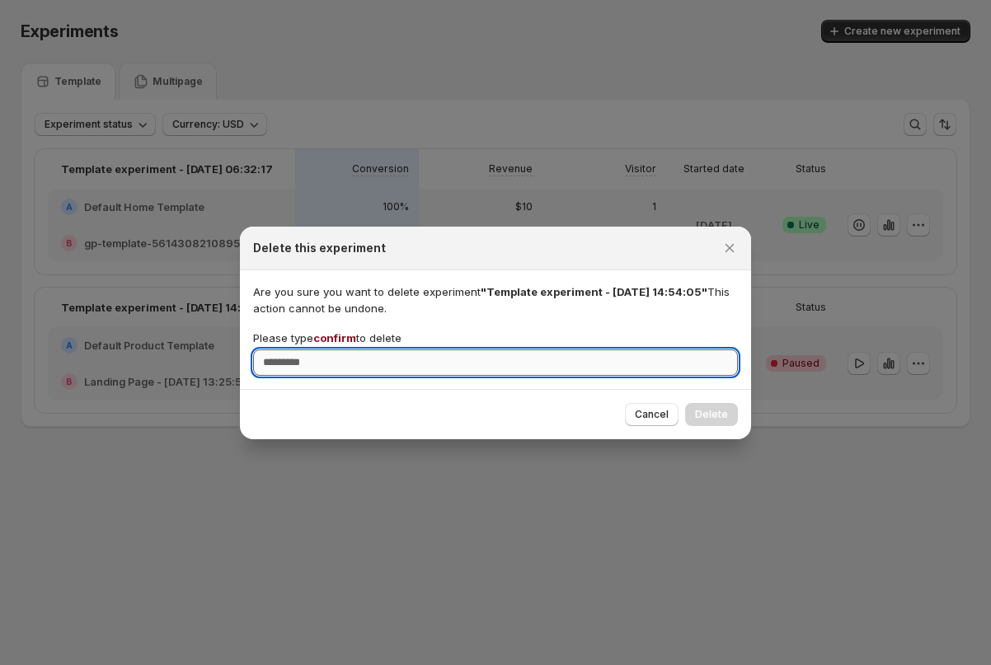
click at [331, 367] on input "Please type confirm to delete" at bounding box center [495, 363] width 485 height 26
paste input "*******"
type input "*******"
click at [707, 415] on span "Delete" at bounding box center [711, 414] width 33 height 13
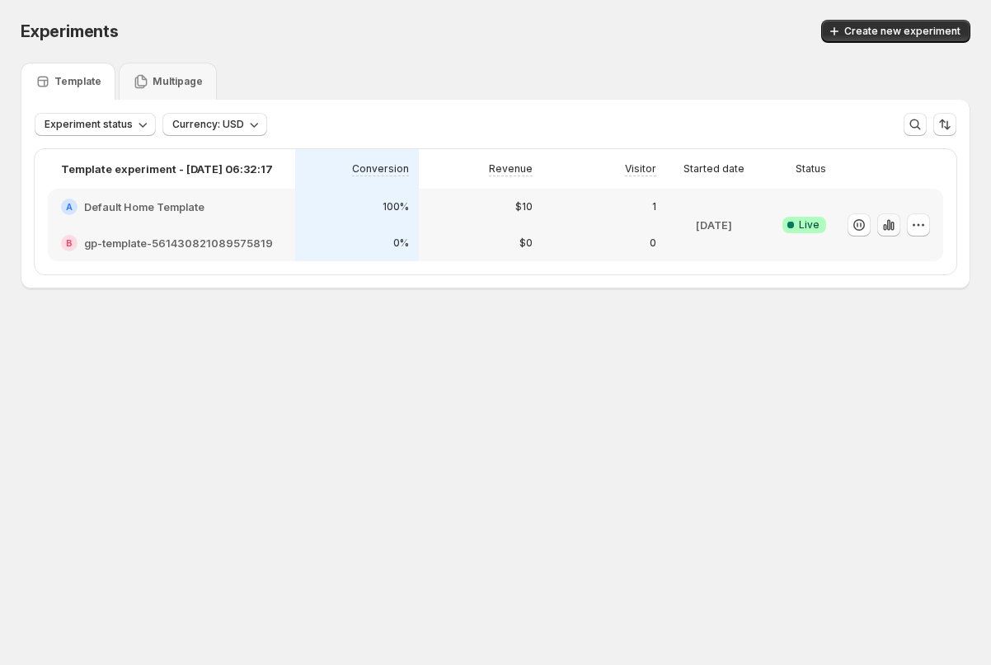
click at [888, 228] on icon "button" at bounding box center [889, 225] width 16 height 16
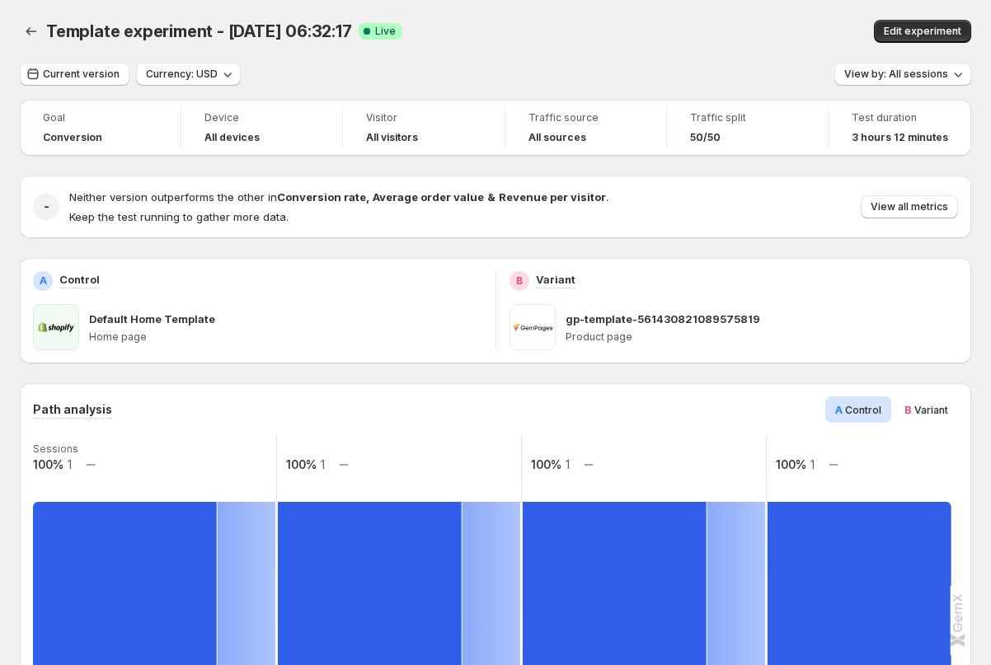
click at [643, 328] on div "gp-template-561430821089575819 Product page" at bounding box center [762, 327] width 393 height 46
click at [26, 26] on icon "Back" at bounding box center [31, 31] width 16 height 16
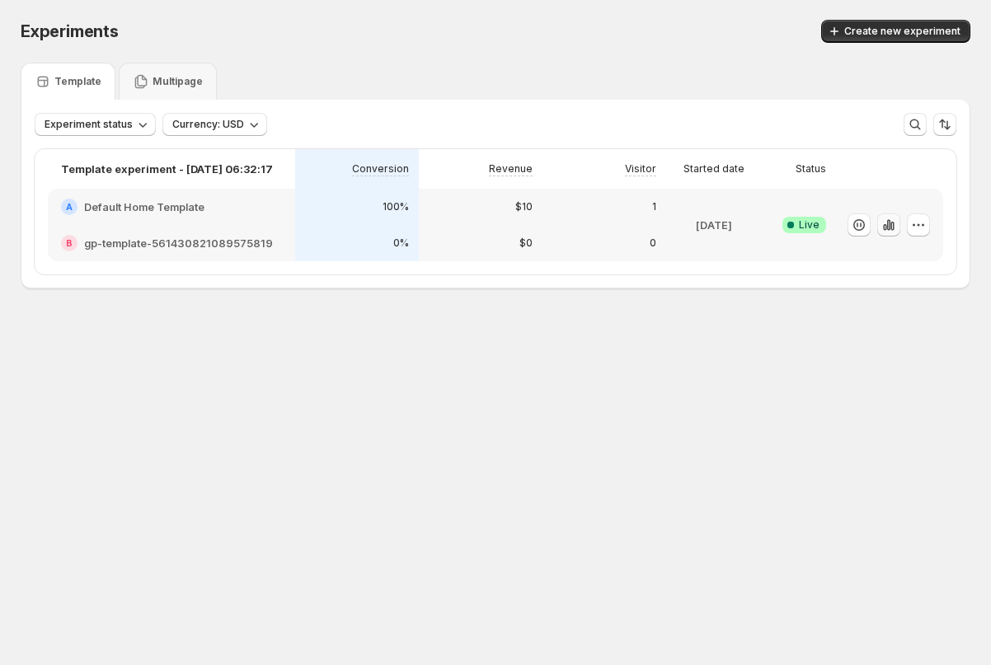
click at [890, 221] on icon "button" at bounding box center [889, 225] width 16 height 16
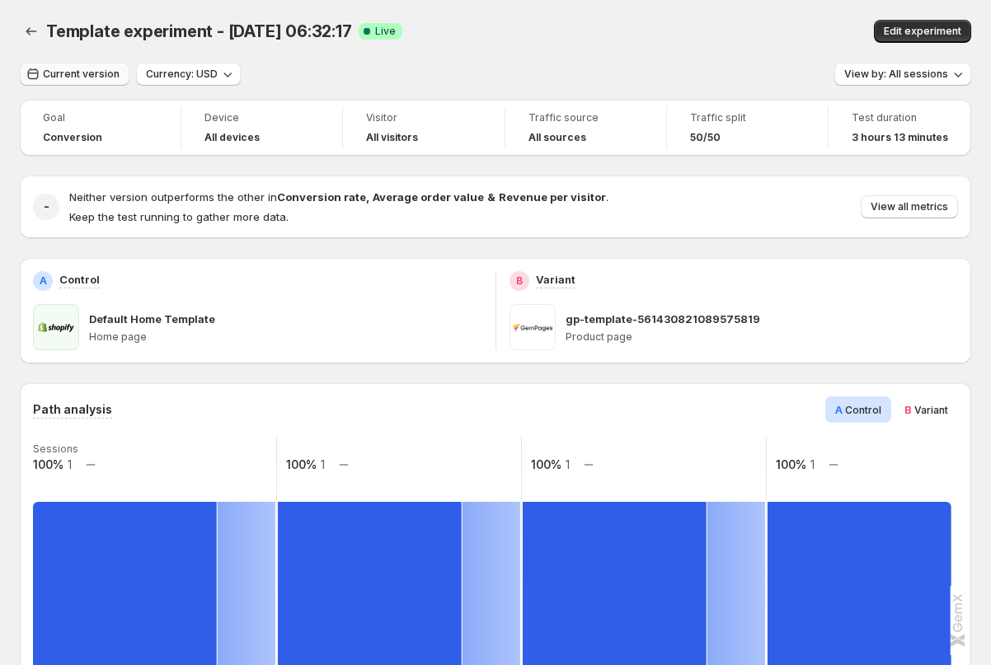
click at [88, 78] on span "Current version" at bounding box center [81, 74] width 77 height 13
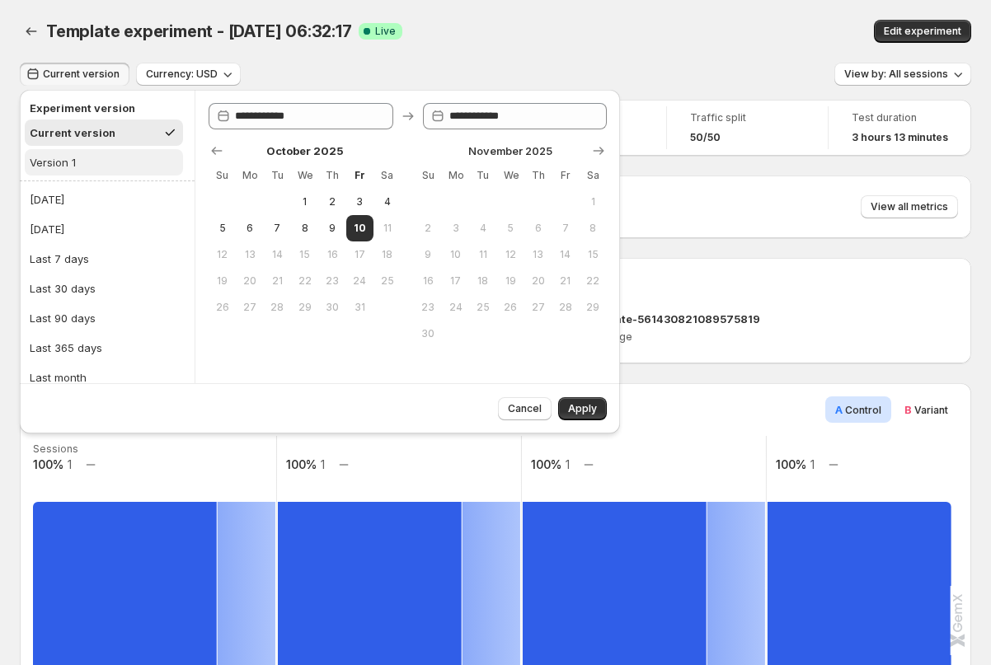
click at [64, 154] on div "Version 1" at bounding box center [53, 162] width 46 height 16
type input "**********"
click at [586, 411] on span "Apply" at bounding box center [582, 408] width 29 height 13
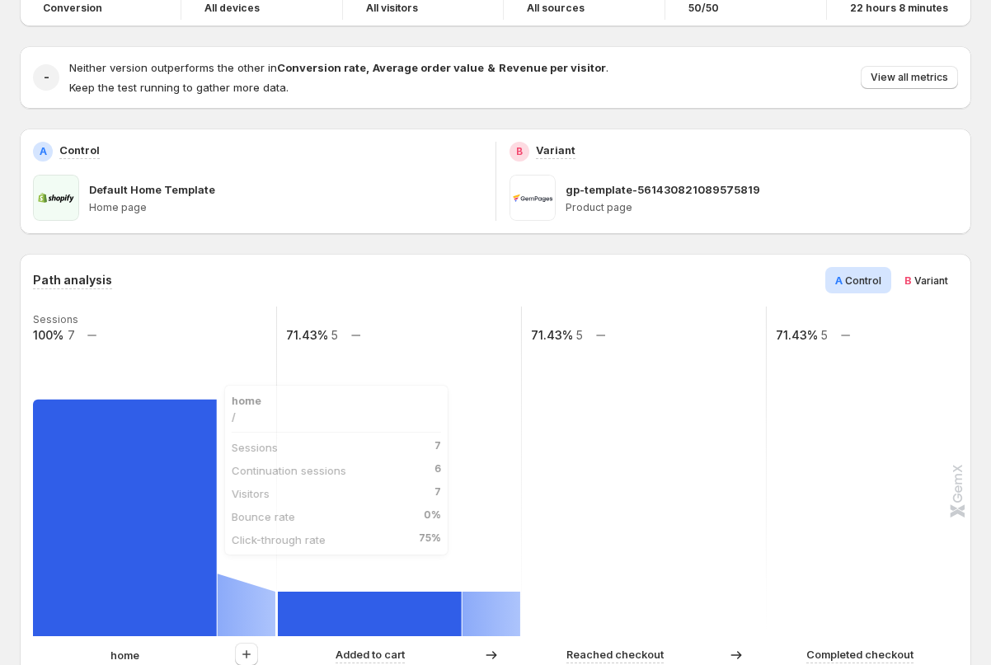
scroll to position [254, 0]
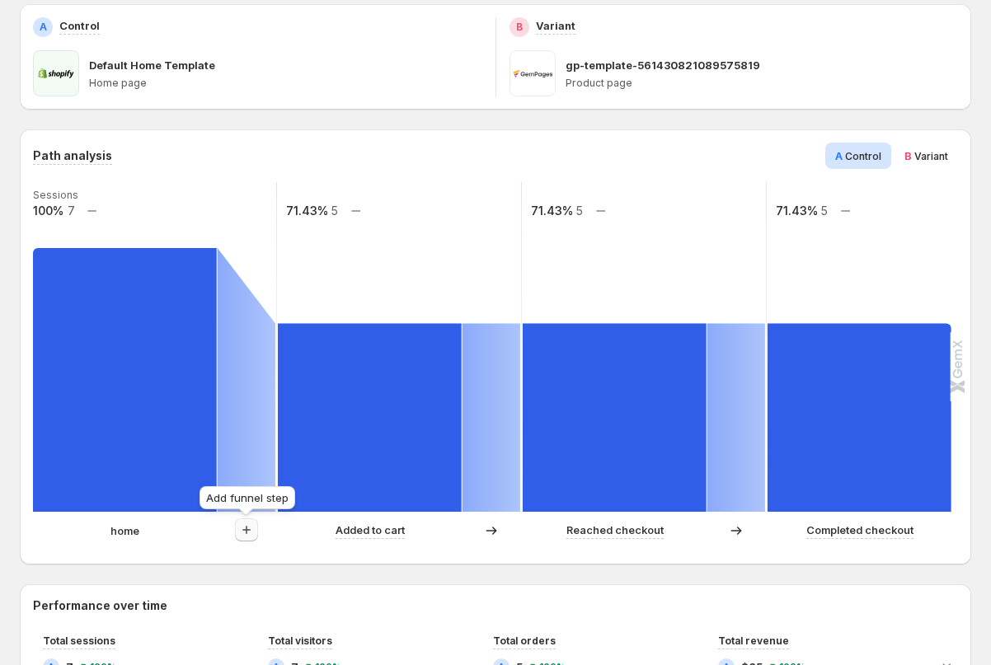
click at [241, 533] on icon "button" at bounding box center [246, 530] width 16 height 16
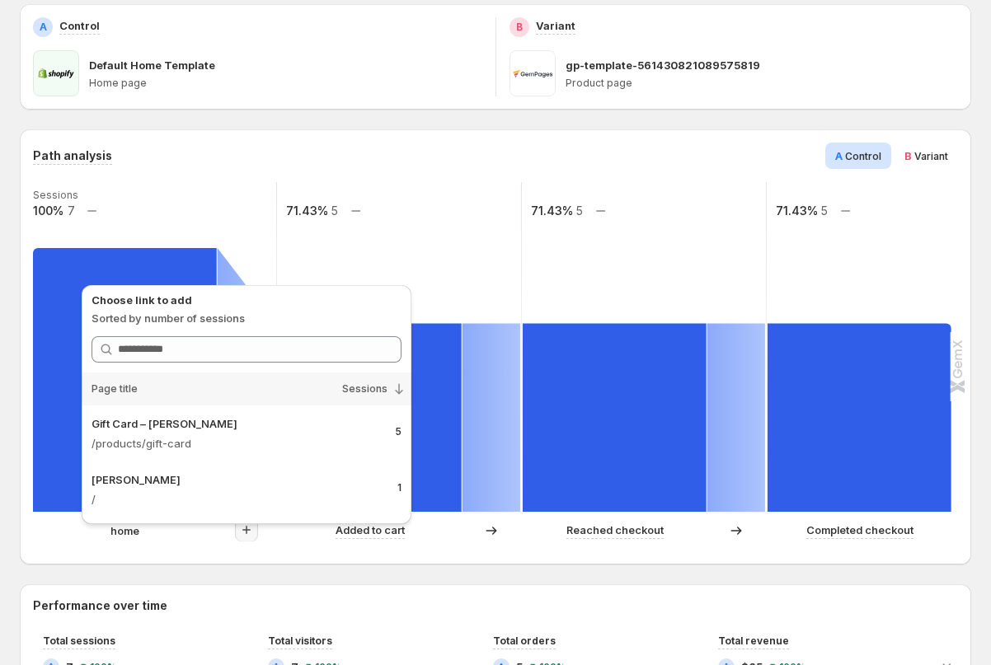
click at [35, 554] on div "Path analysis A Control B Variant Sessions 100% 7 71.43% 5 71.43% 5 71.43% 5 ho…" at bounding box center [495, 346] width 951 height 435
